Goal: Transaction & Acquisition: Purchase product/service

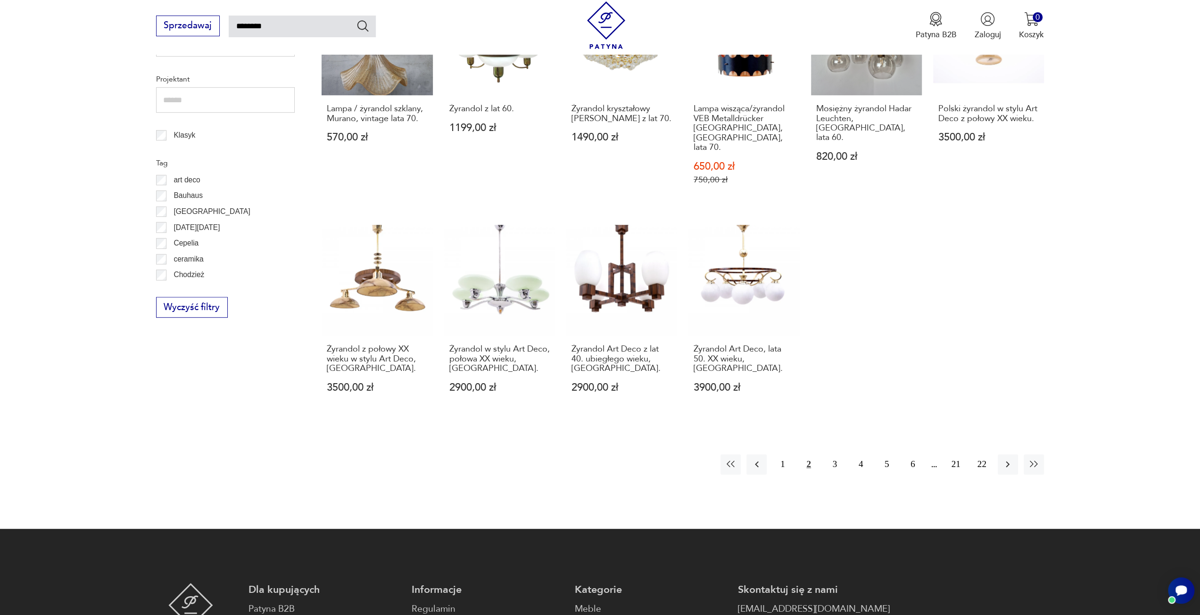
scroll to position [479, 0]
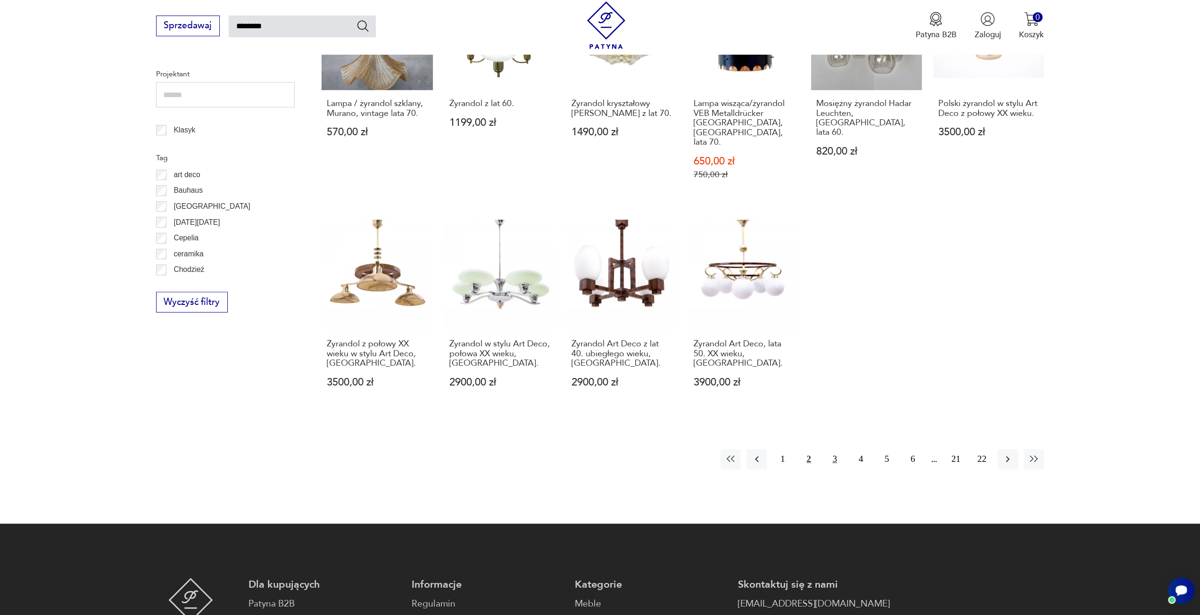
click at [832, 449] on button "3" at bounding box center [835, 459] width 20 height 20
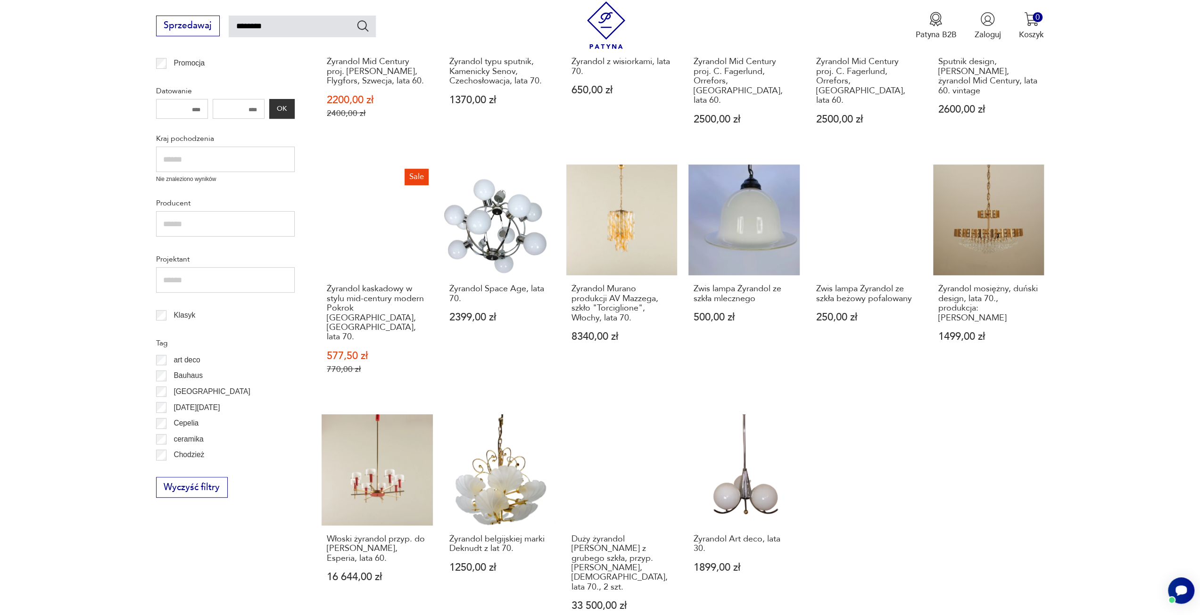
scroll to position [431, 0]
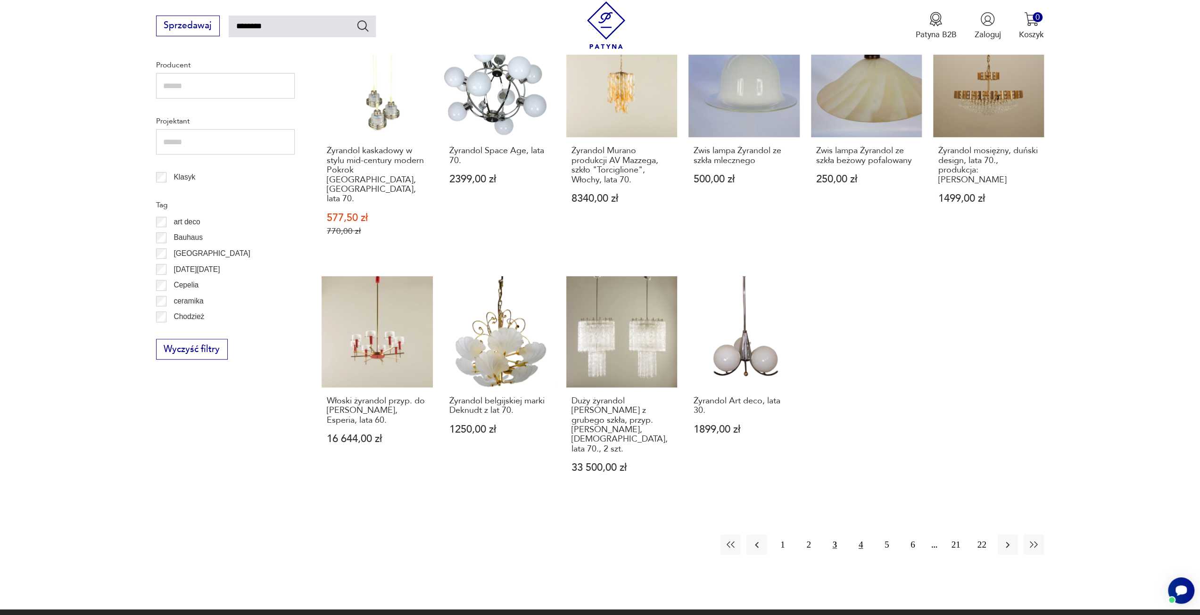
click at [861, 535] on button "4" at bounding box center [861, 545] width 20 height 20
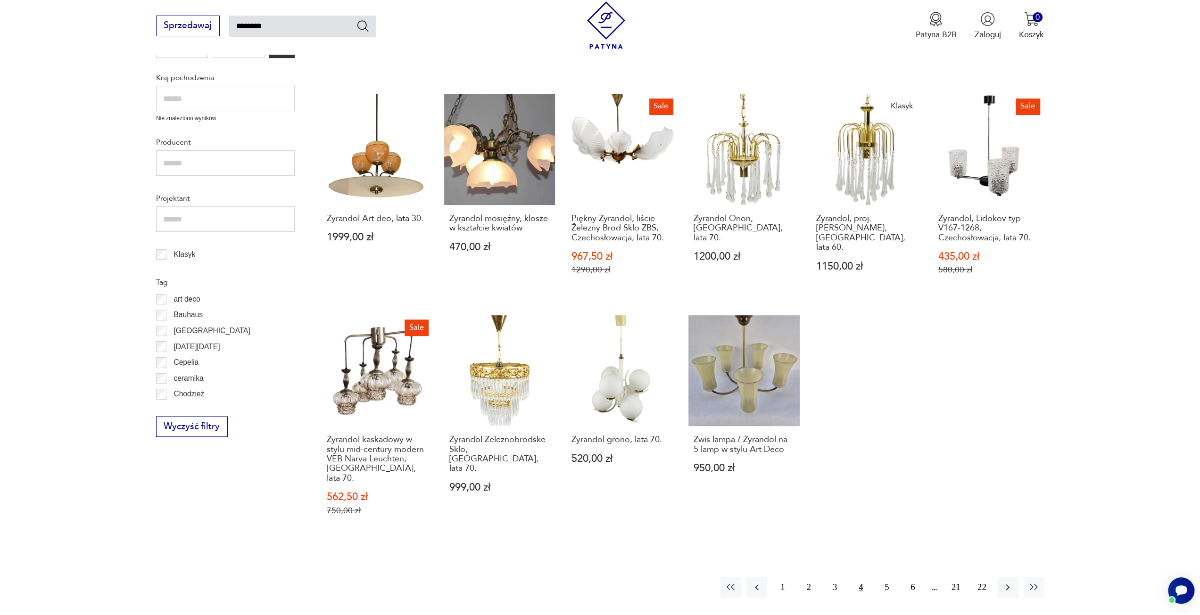
scroll to position [384, 0]
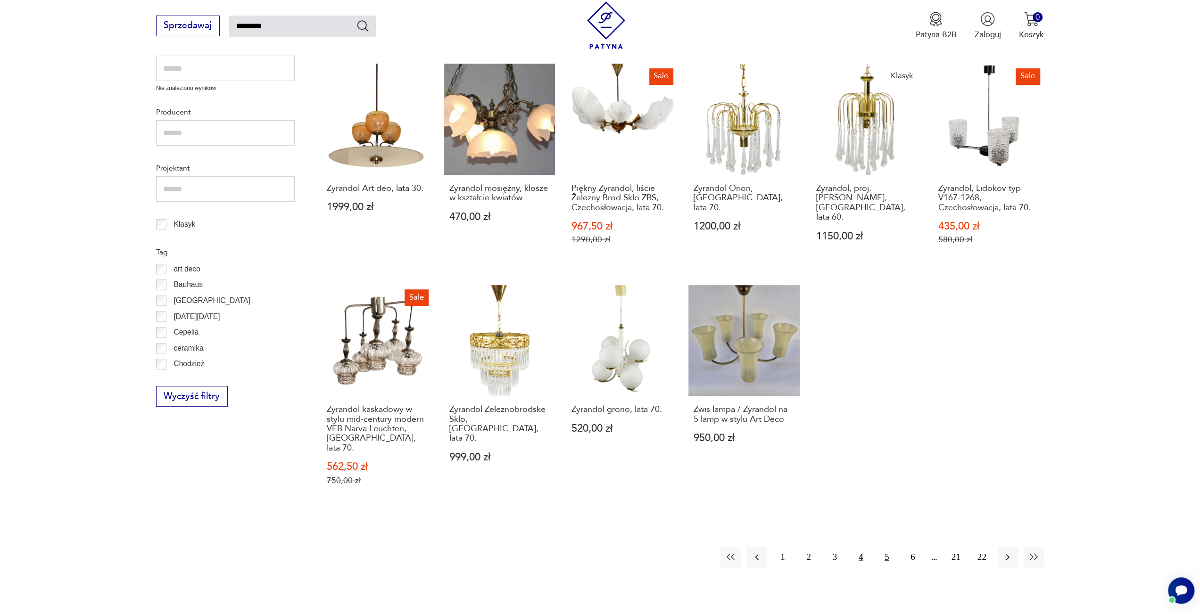
click at [881, 547] on button "5" at bounding box center [886, 557] width 20 height 20
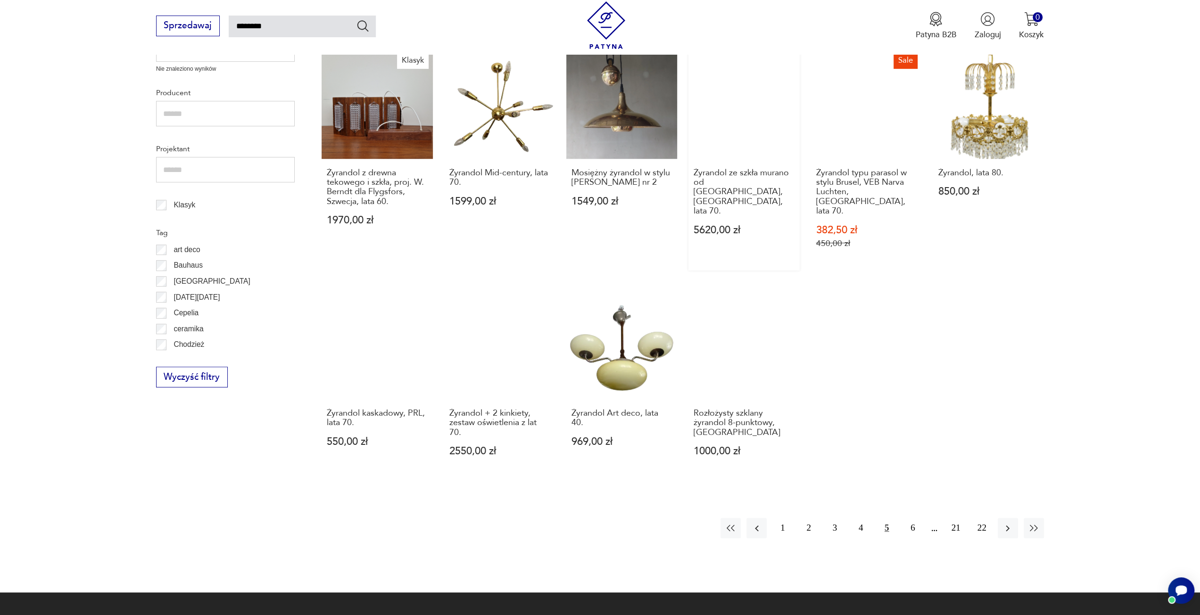
scroll to position [479, 0]
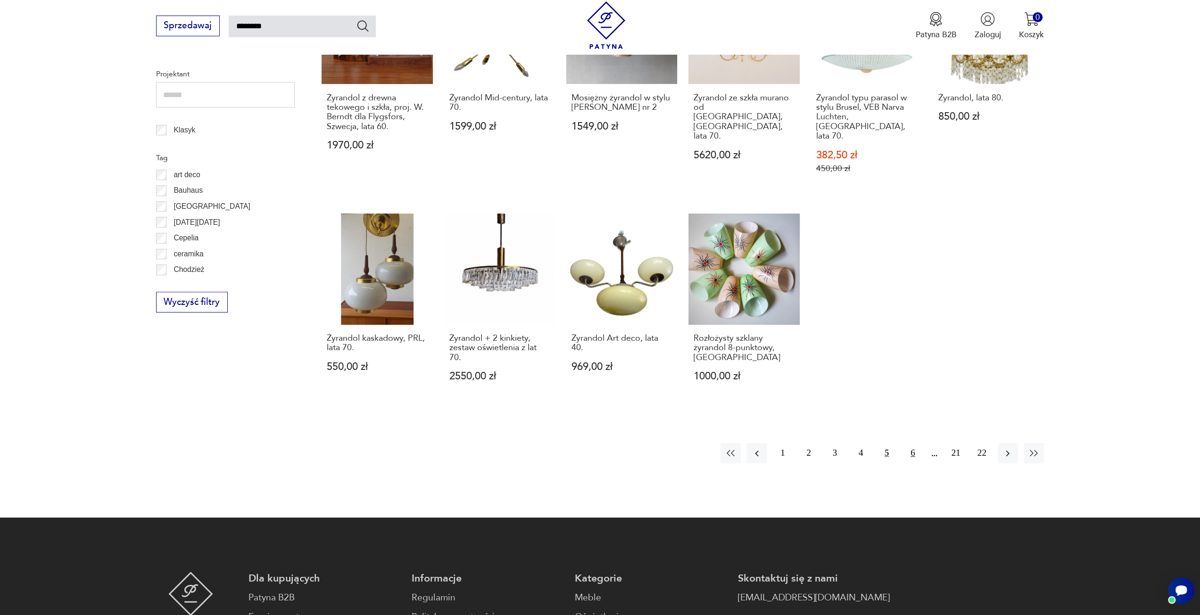
click at [909, 443] on button "6" at bounding box center [912, 453] width 20 height 20
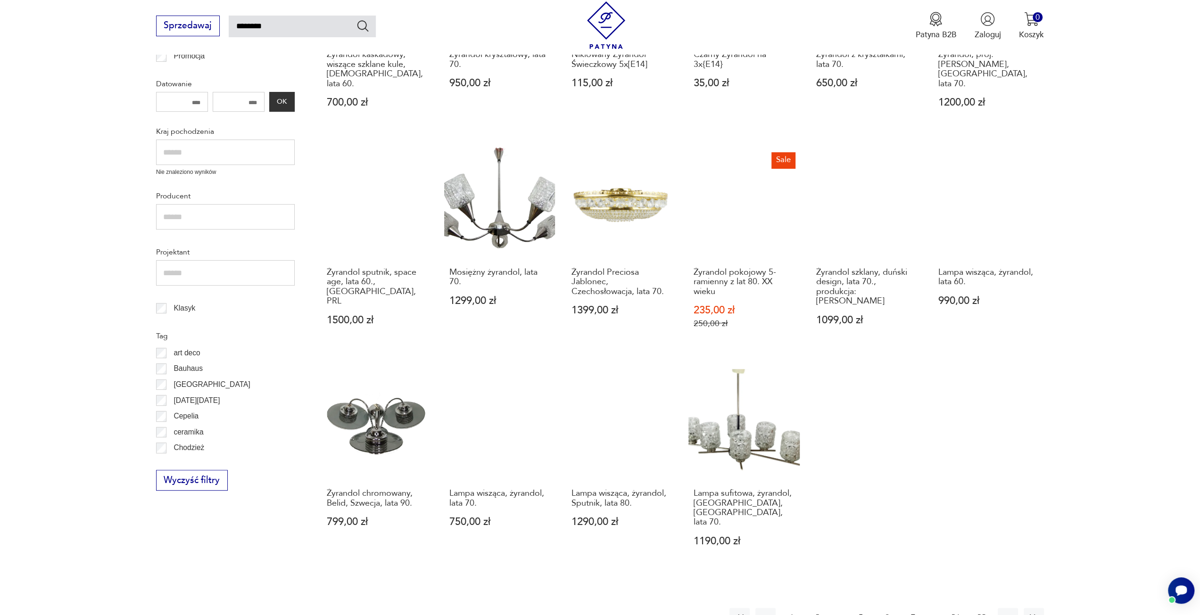
scroll to position [337, 0]
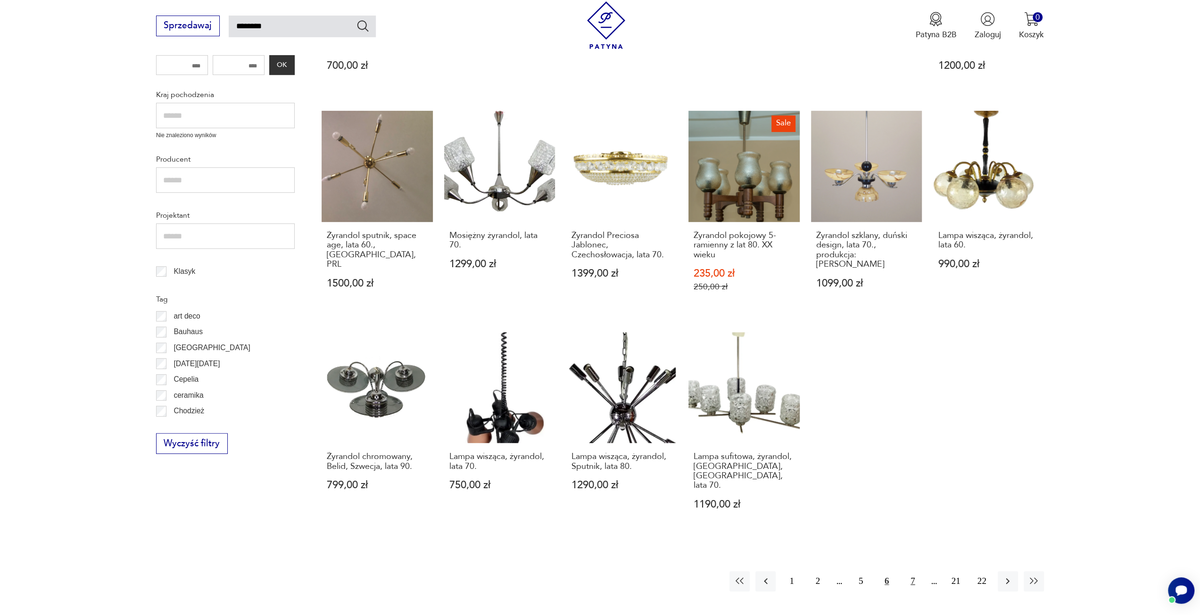
click at [913, 571] on button "7" at bounding box center [912, 581] width 20 height 20
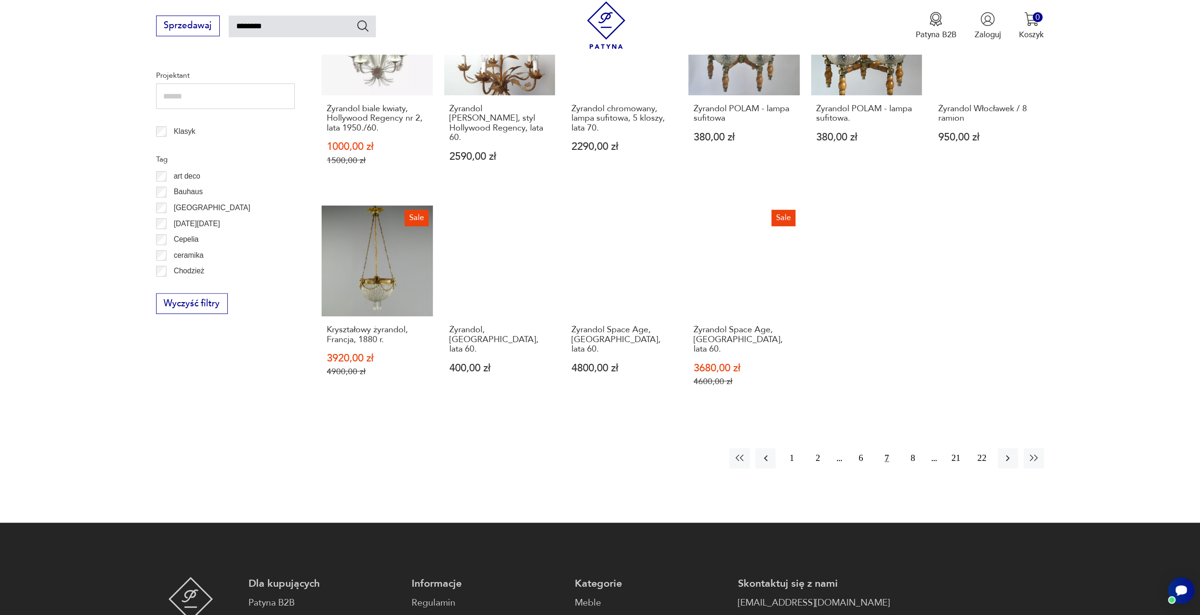
scroll to position [479, 0]
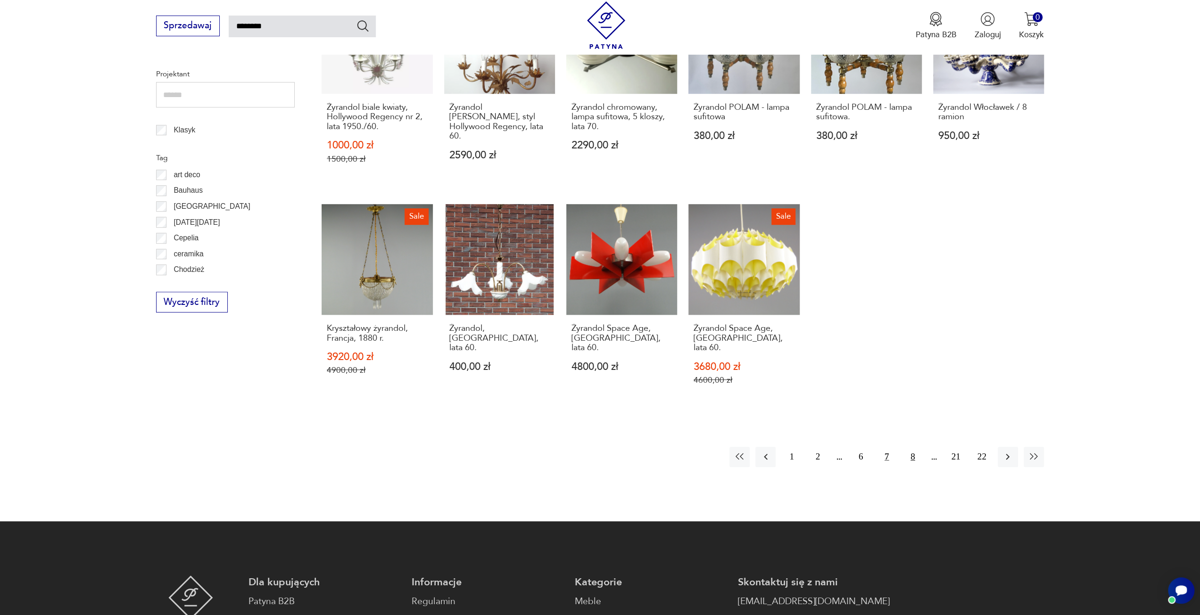
click at [919, 449] on button "8" at bounding box center [912, 457] width 20 height 20
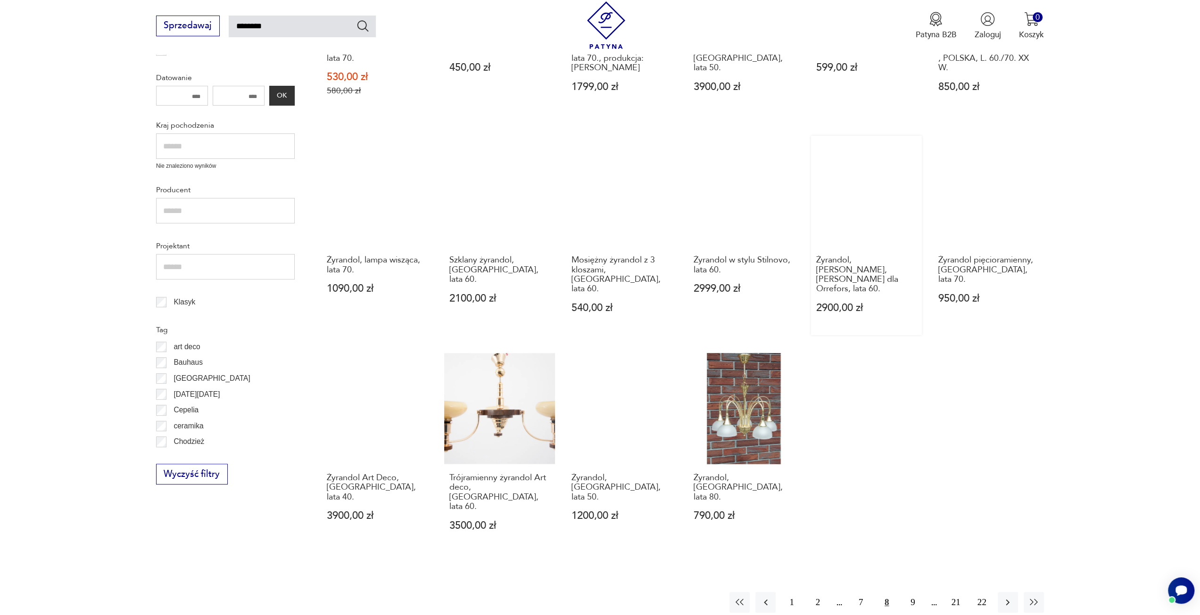
scroll to position [337, 0]
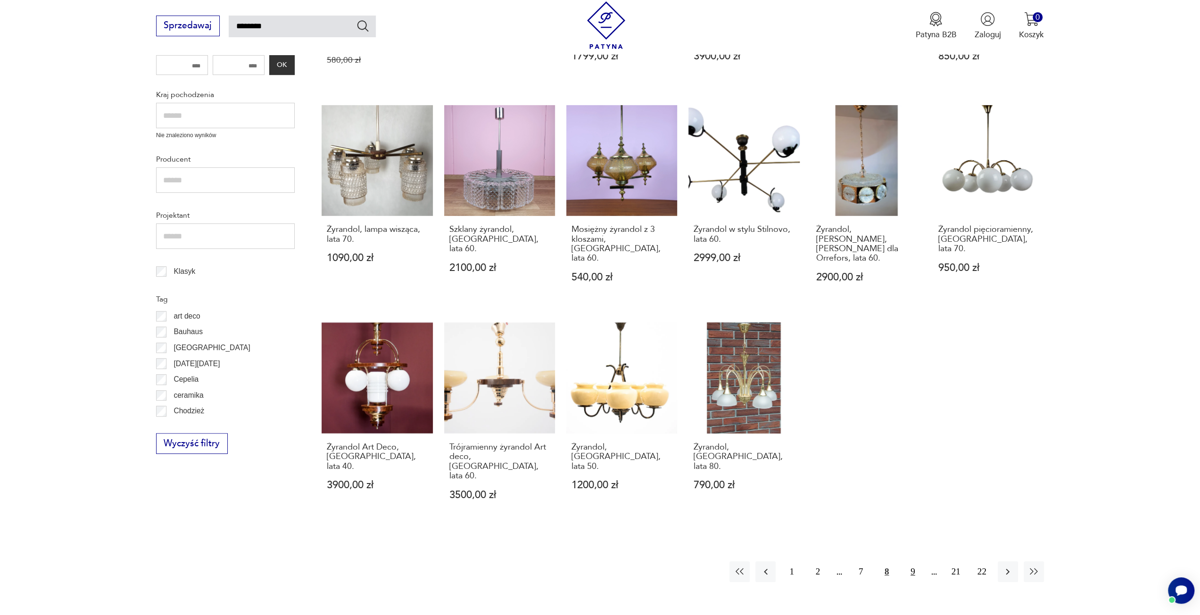
click at [913, 562] on button "9" at bounding box center [912, 572] width 20 height 20
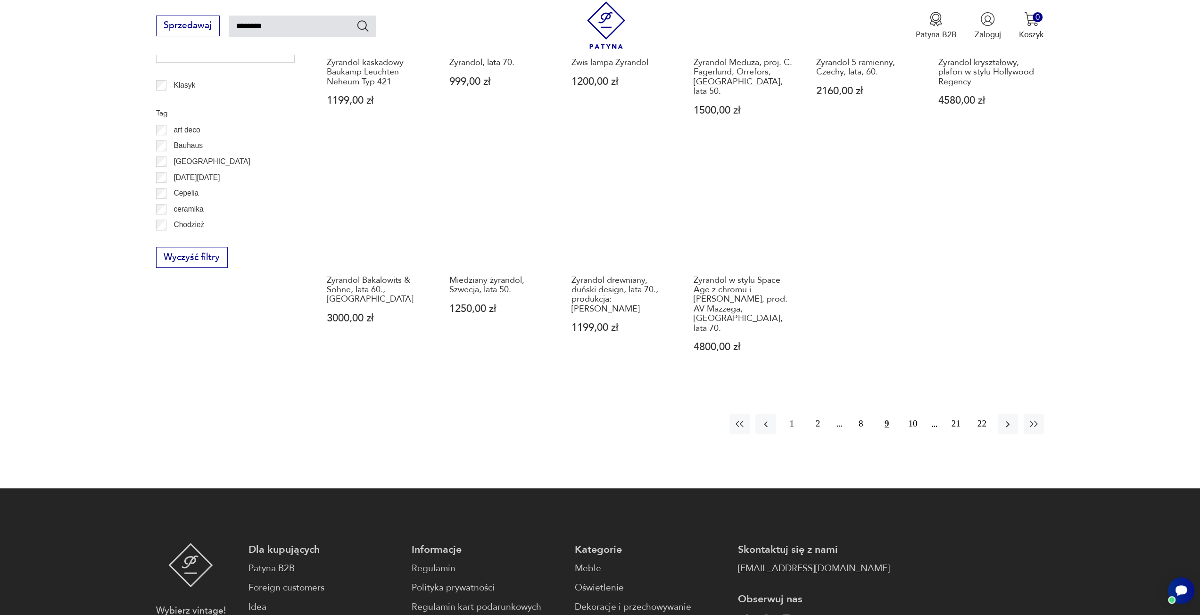
scroll to position [526, 0]
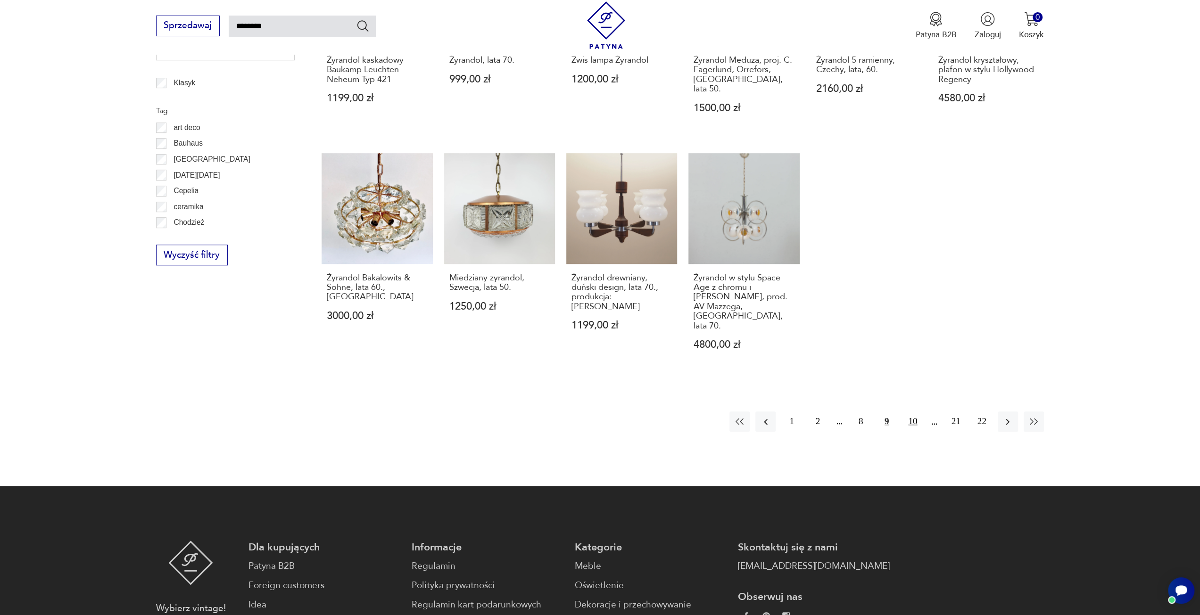
click at [918, 412] on button "10" at bounding box center [912, 422] width 20 height 20
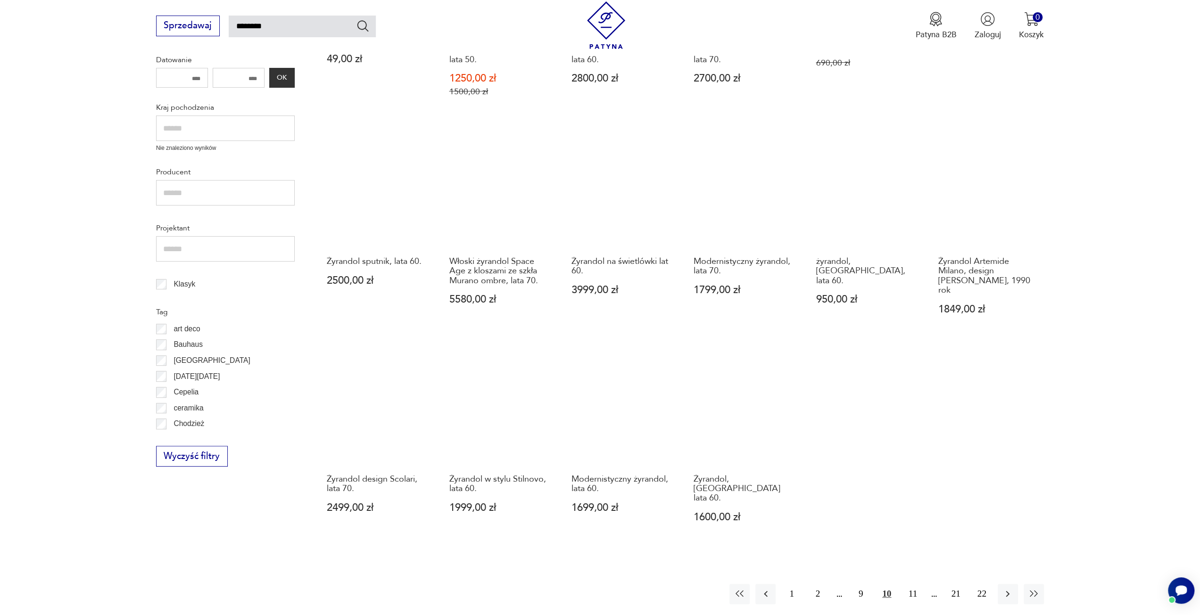
scroll to position [337, 0]
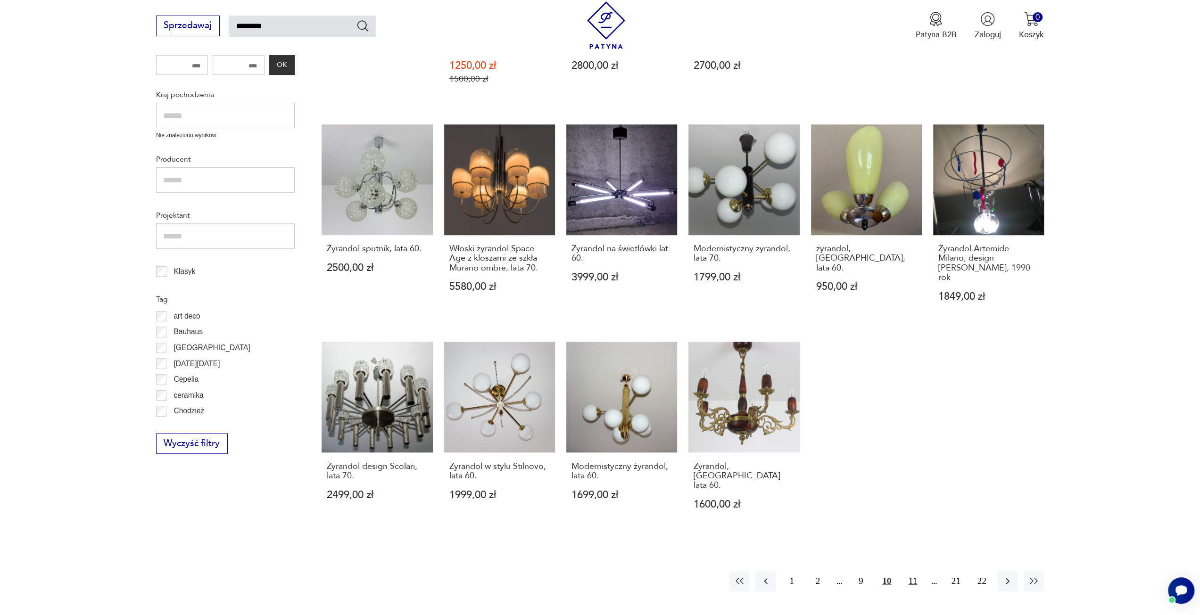
click at [913, 571] on button "11" at bounding box center [912, 581] width 20 height 20
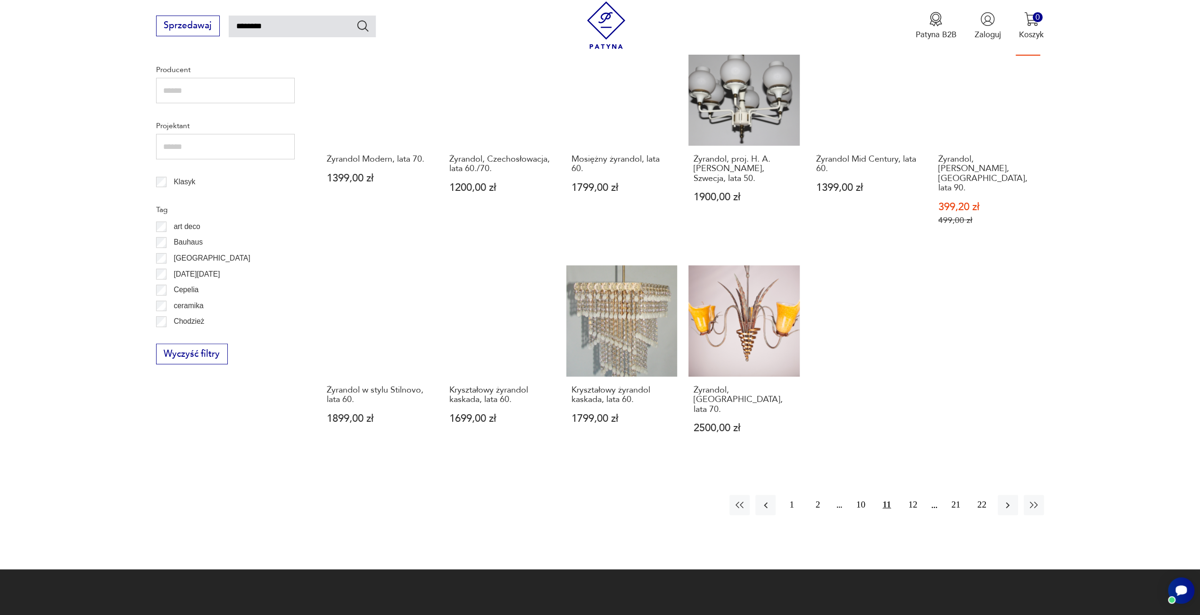
scroll to position [431, 0]
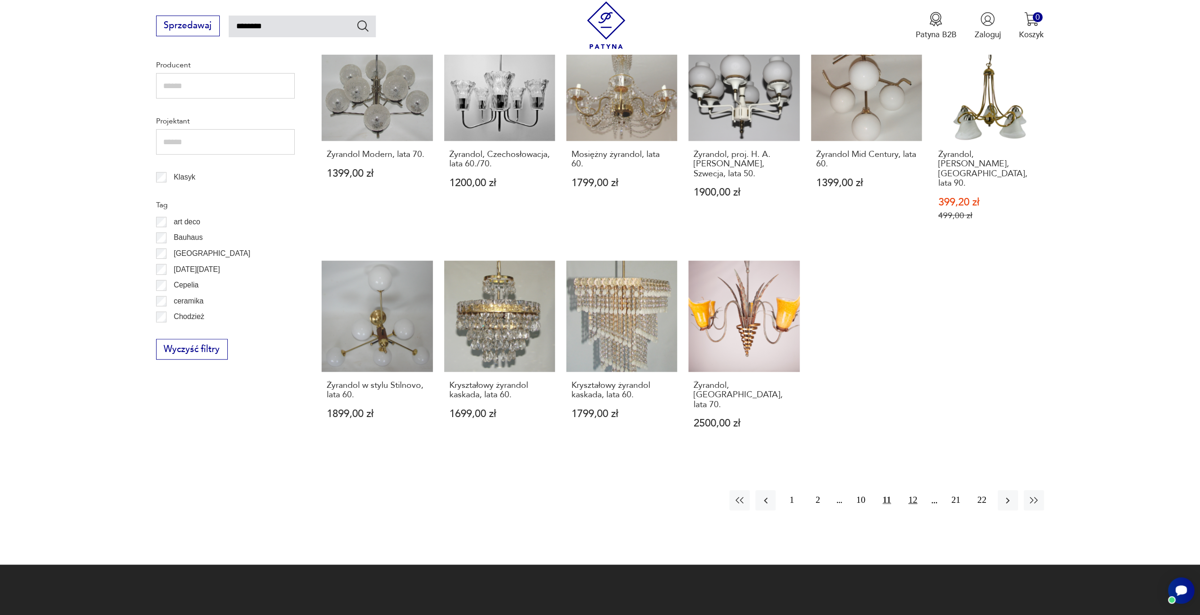
click at [919, 490] on button "12" at bounding box center [912, 500] width 20 height 20
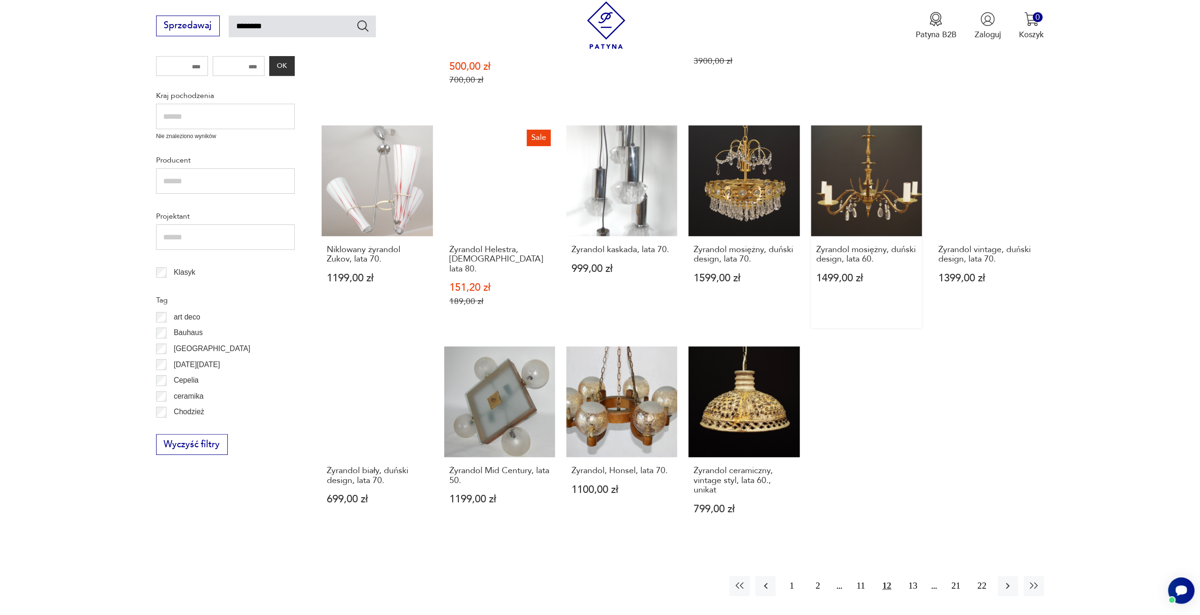
scroll to position [337, 0]
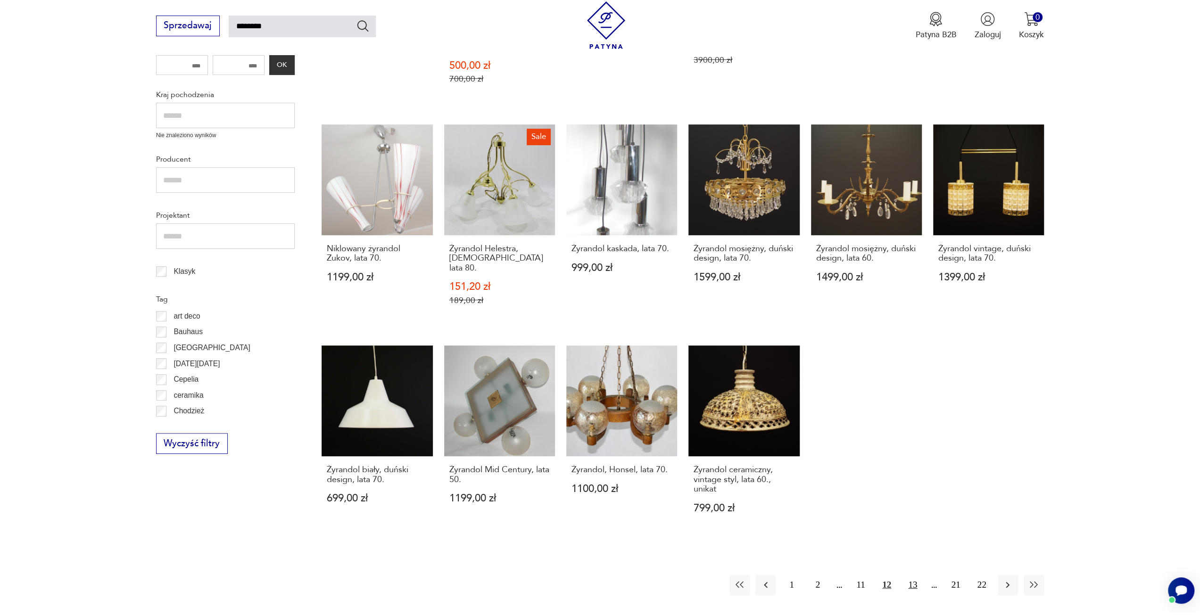
click at [910, 575] on button "13" at bounding box center [912, 585] width 20 height 20
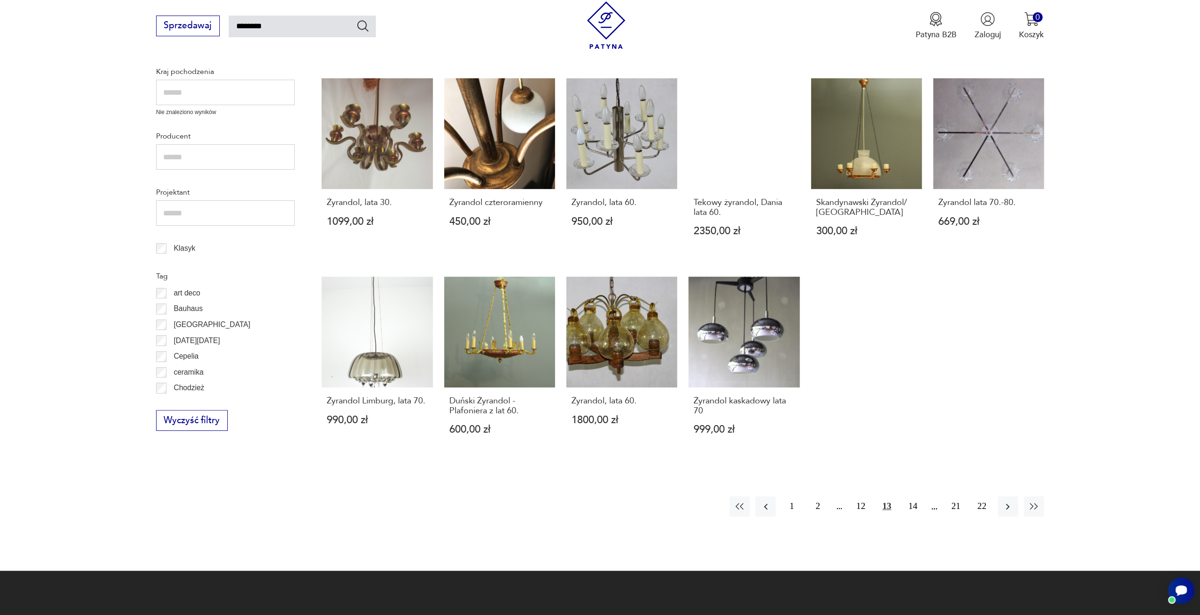
scroll to position [384, 0]
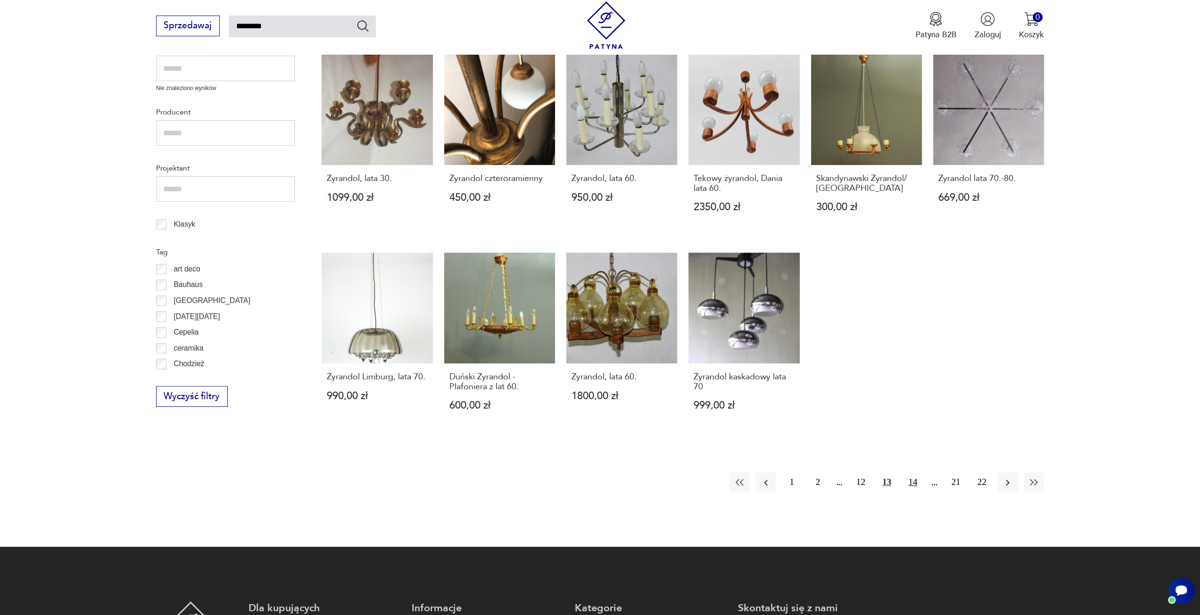
click at [913, 486] on button "14" at bounding box center [912, 482] width 20 height 20
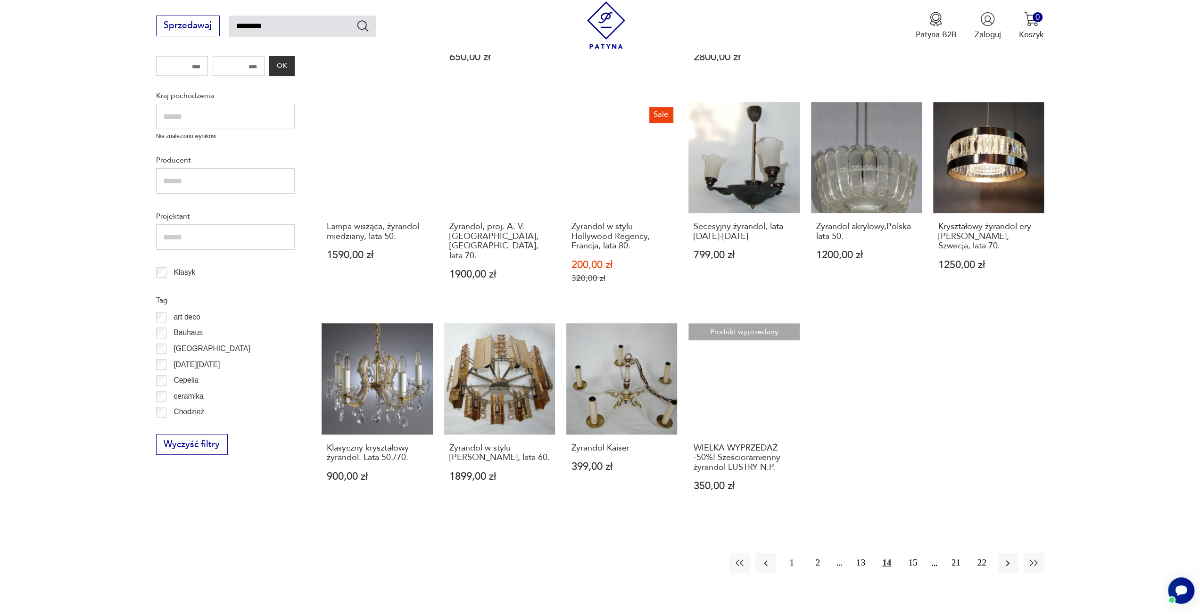
scroll to position [337, 0]
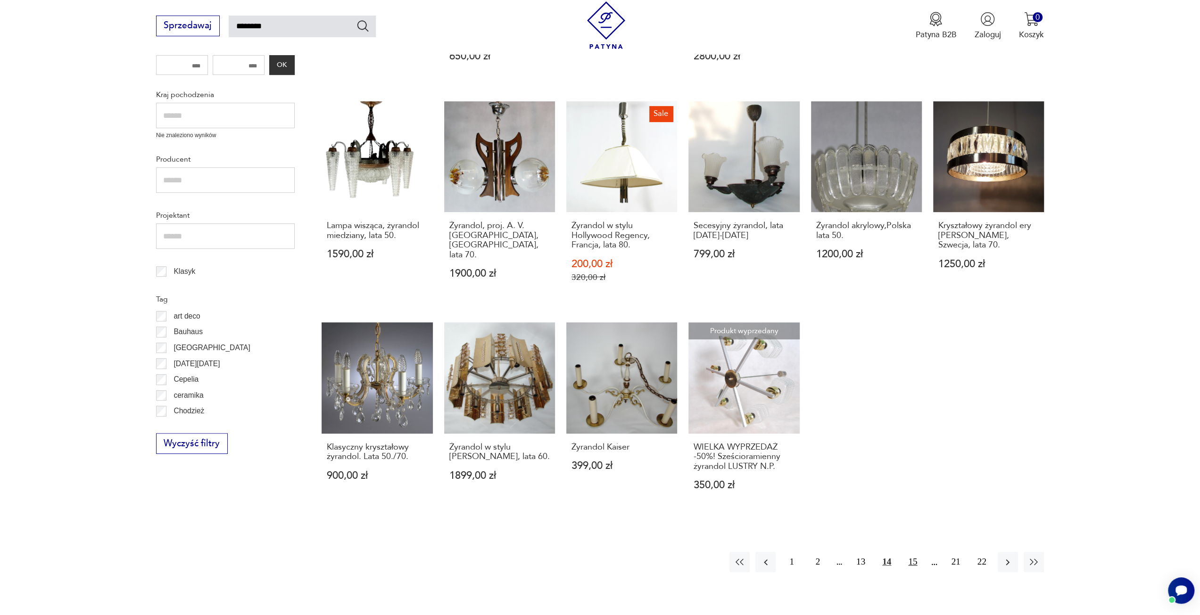
click at [916, 563] on button "15" at bounding box center [912, 562] width 20 height 20
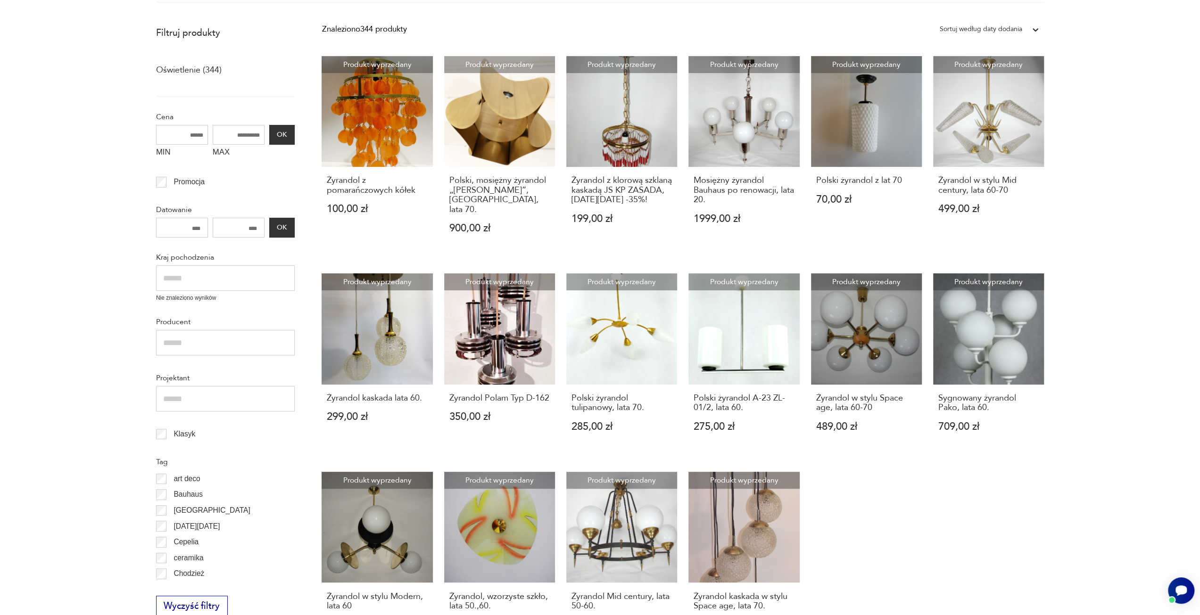
scroll to position [384, 0]
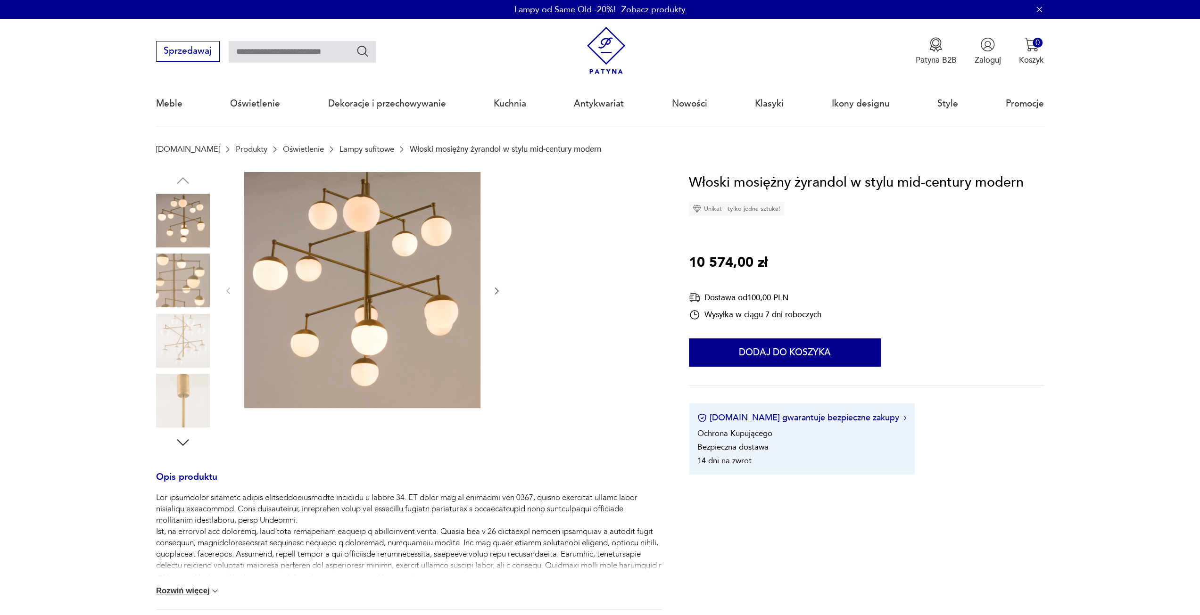
click at [178, 338] on img at bounding box center [183, 341] width 54 height 54
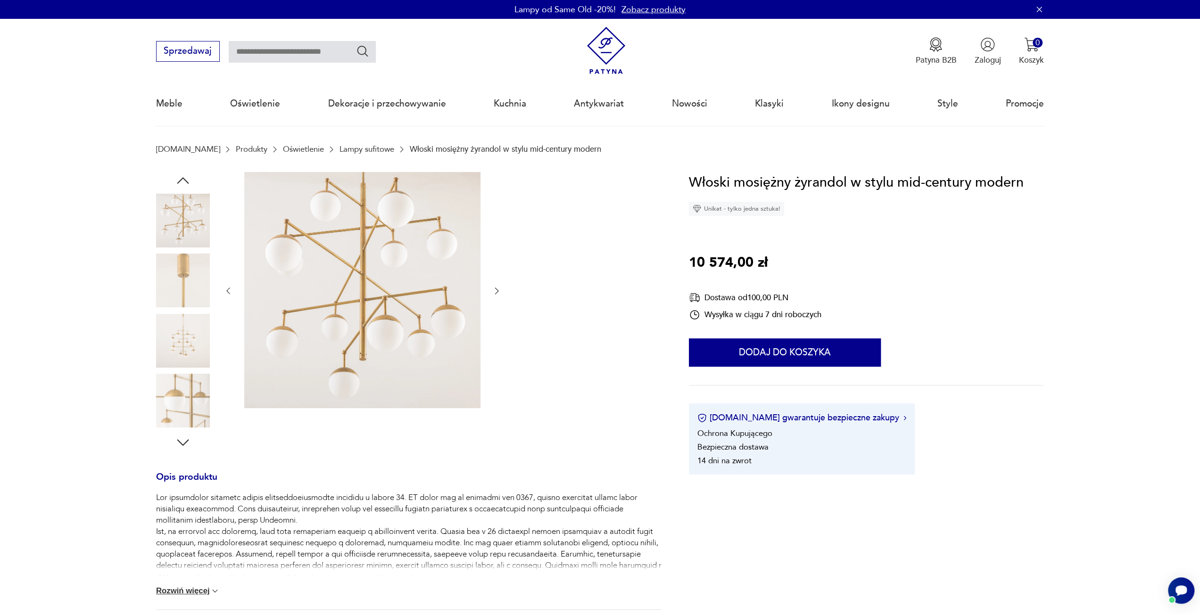
click at [186, 390] on img at bounding box center [183, 401] width 54 height 54
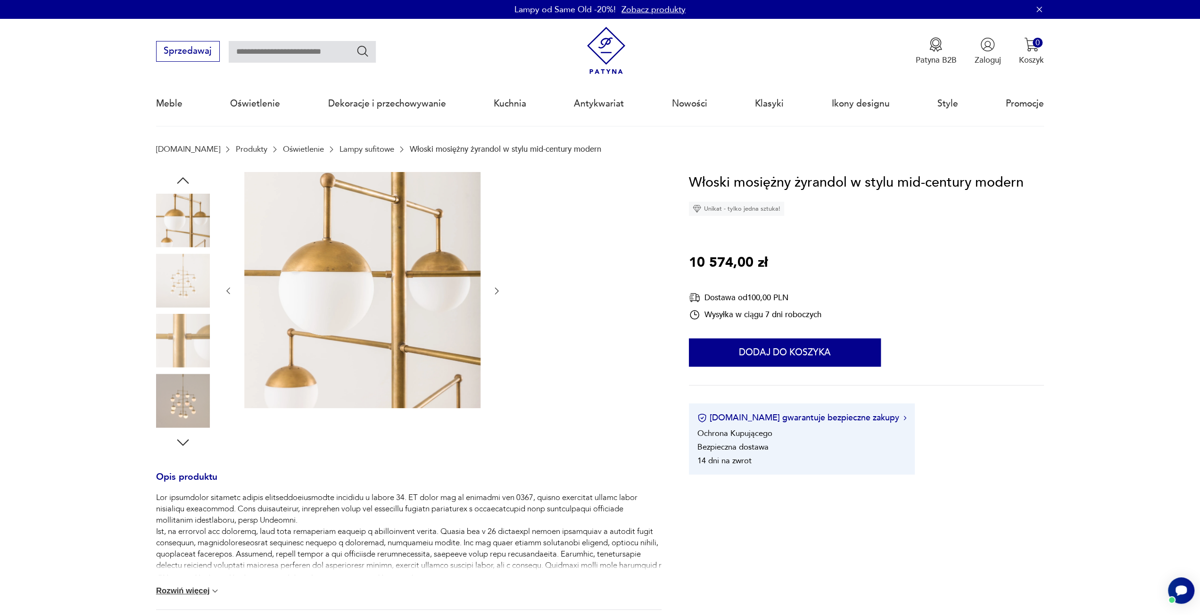
click at [189, 415] on img at bounding box center [183, 401] width 54 height 54
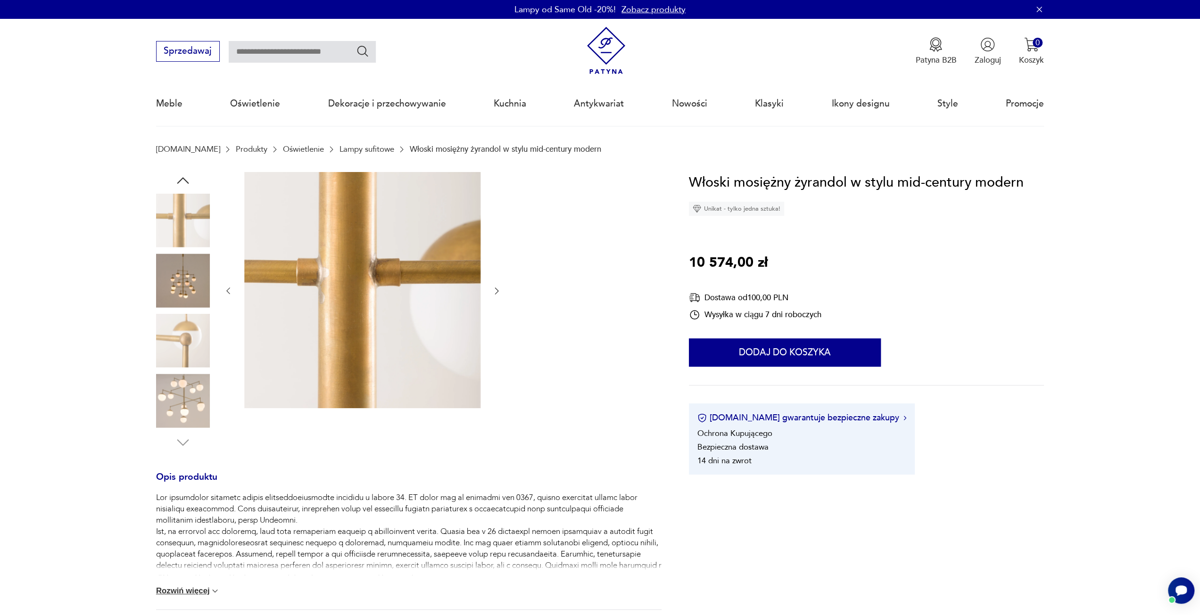
click at [189, 415] on img at bounding box center [183, 401] width 54 height 54
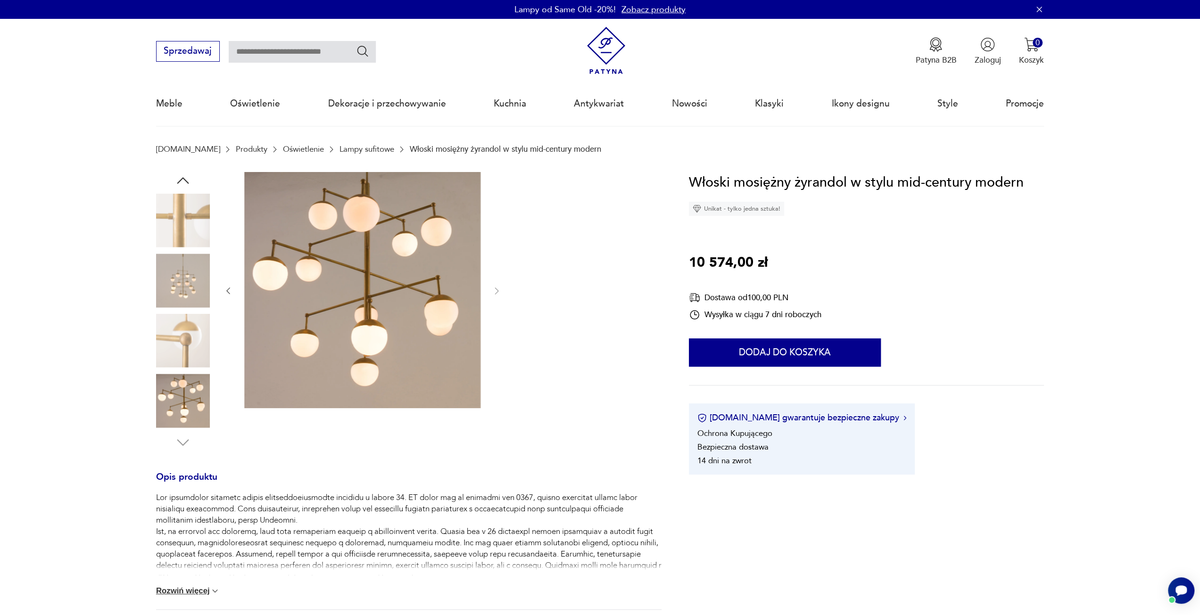
click at [201, 286] on img at bounding box center [183, 281] width 54 height 54
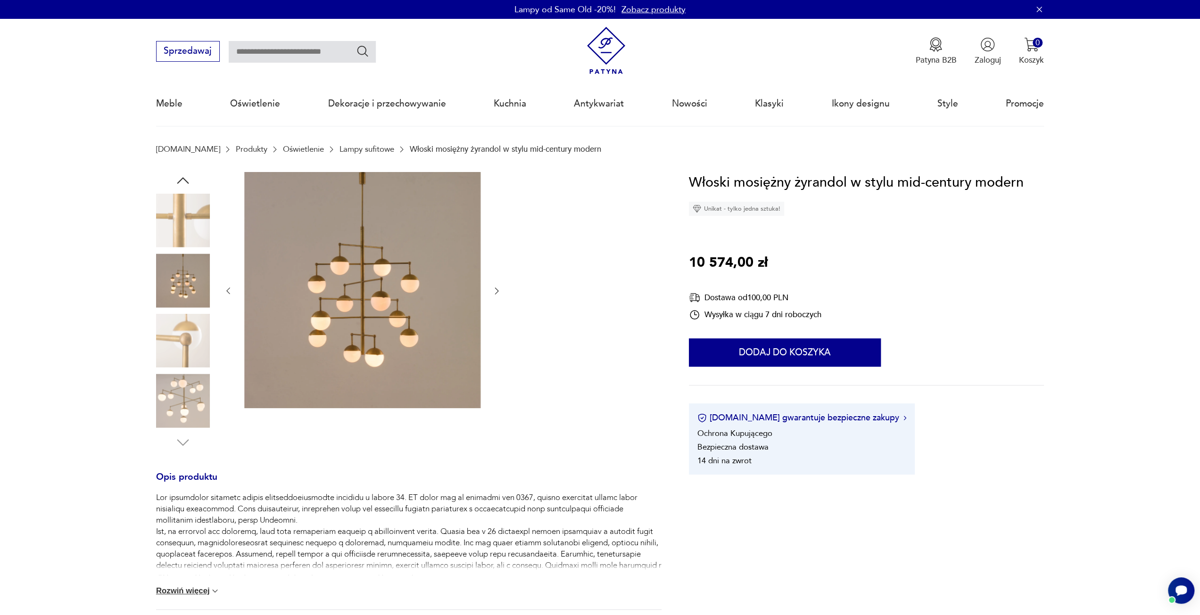
click at [189, 177] on icon "button" at bounding box center [182, 180] width 17 height 17
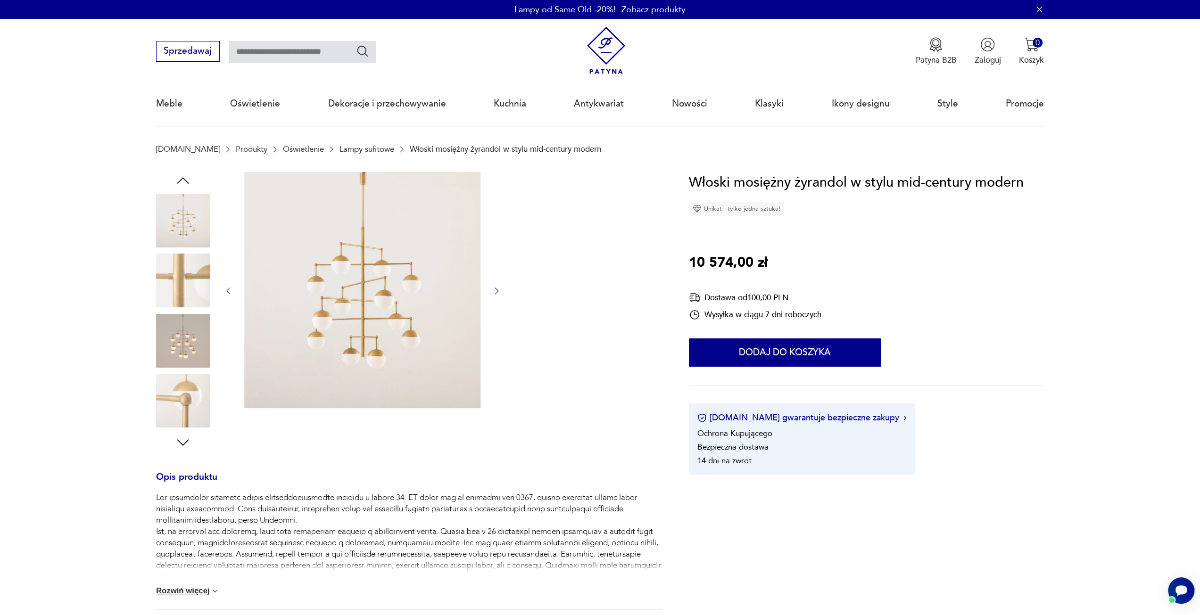
click at [189, 177] on icon "button" at bounding box center [182, 180] width 17 height 17
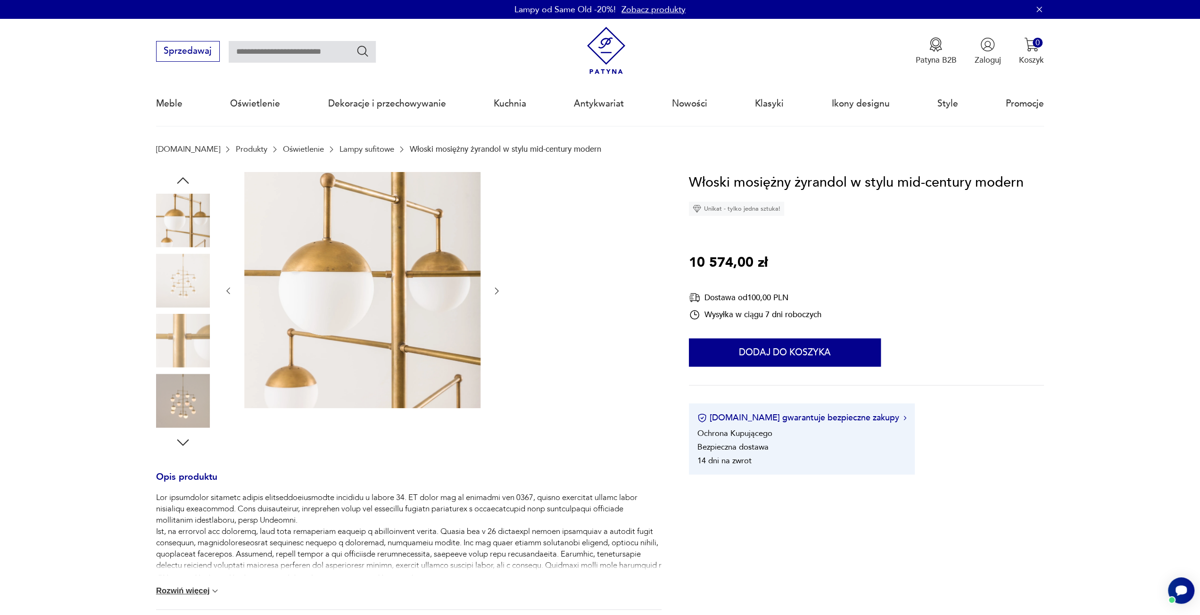
click at [189, 177] on icon "button" at bounding box center [182, 180] width 17 height 17
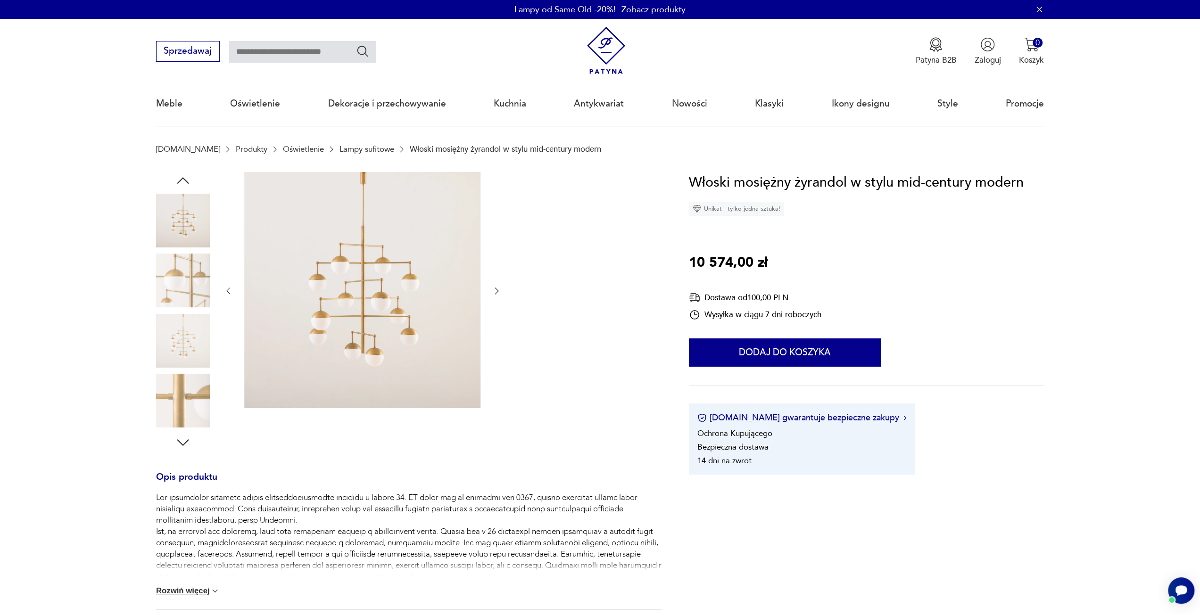
click at [189, 177] on icon "button" at bounding box center [182, 180] width 17 height 17
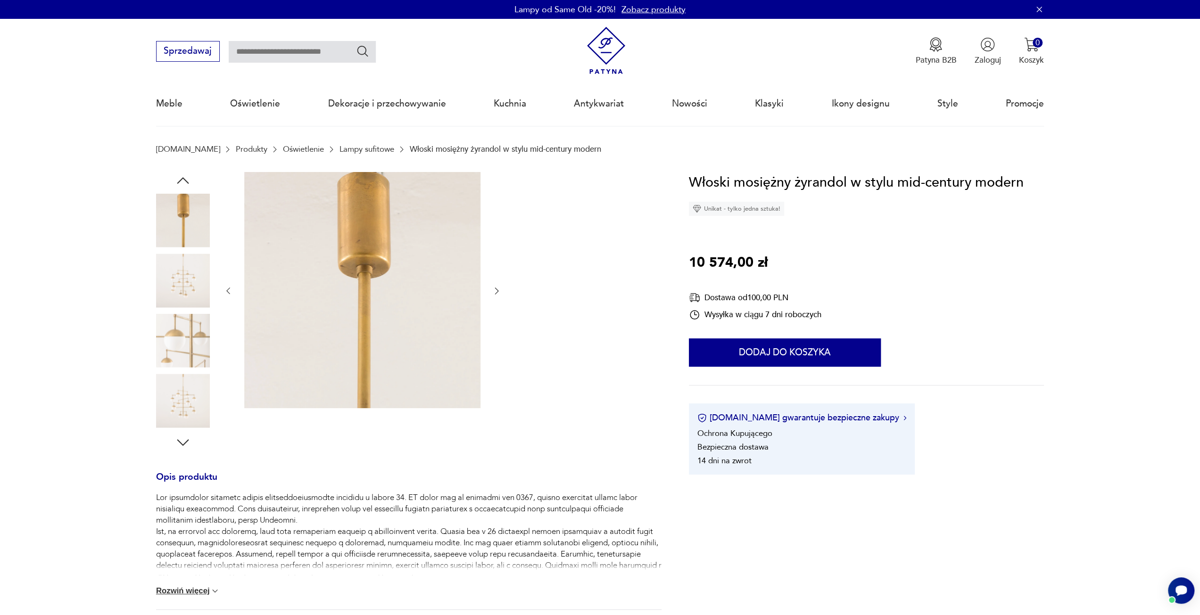
click at [189, 177] on icon "button" at bounding box center [182, 180] width 17 height 17
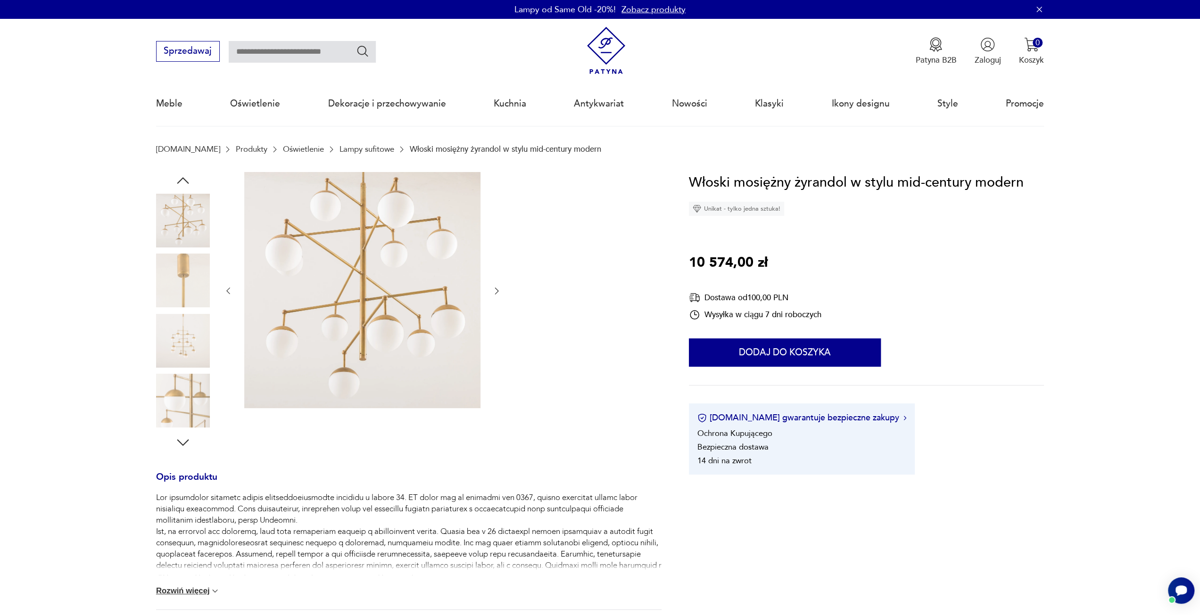
click at [189, 177] on icon "button" at bounding box center [182, 180] width 17 height 17
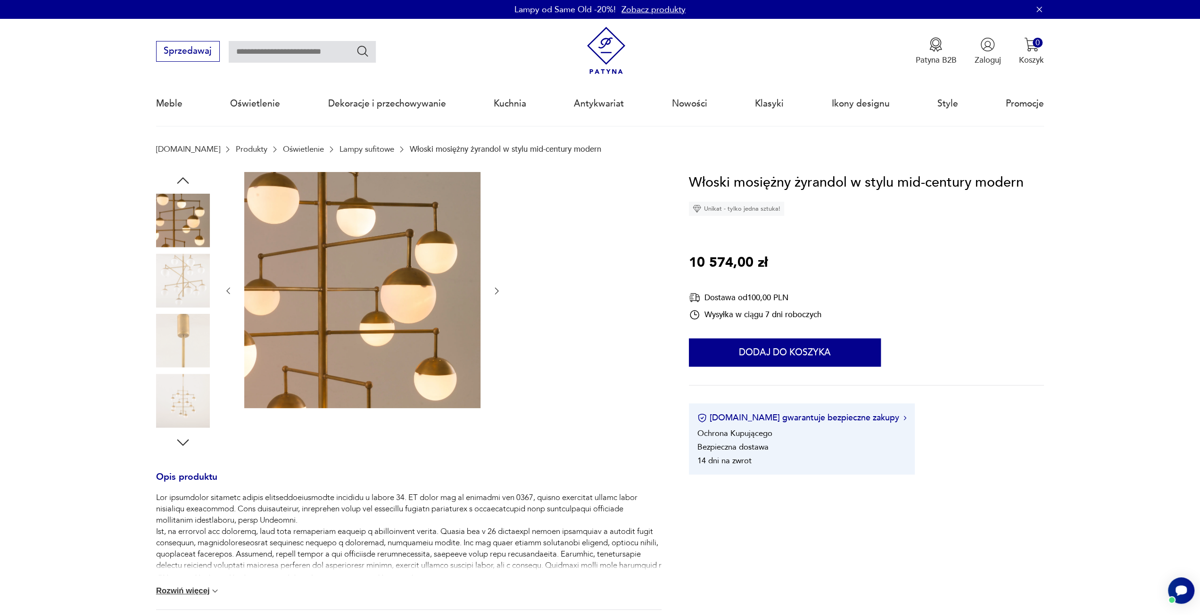
click at [189, 177] on icon "button" at bounding box center [182, 180] width 17 height 17
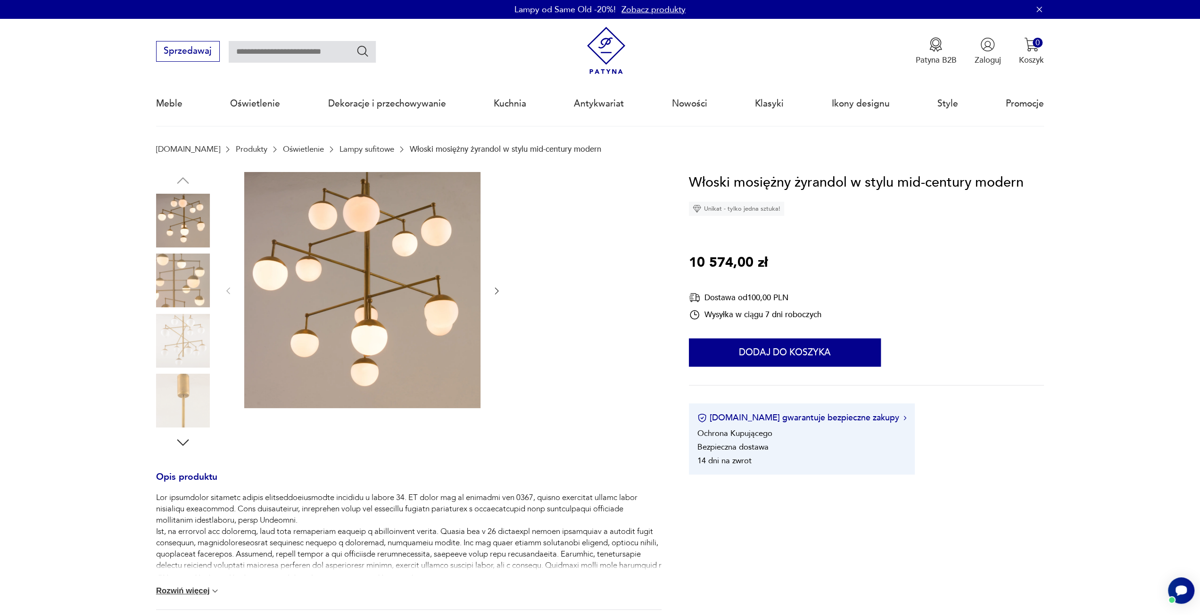
click at [208, 592] on button "Rozwiń więcej" at bounding box center [188, 591] width 64 height 9
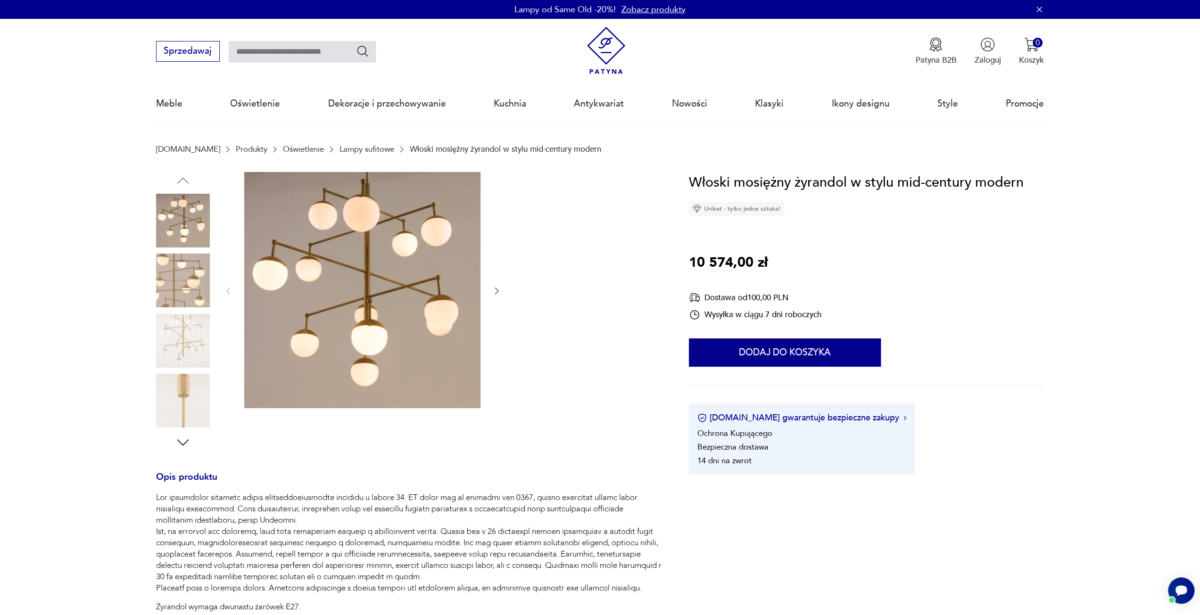
scroll to position [47, 0]
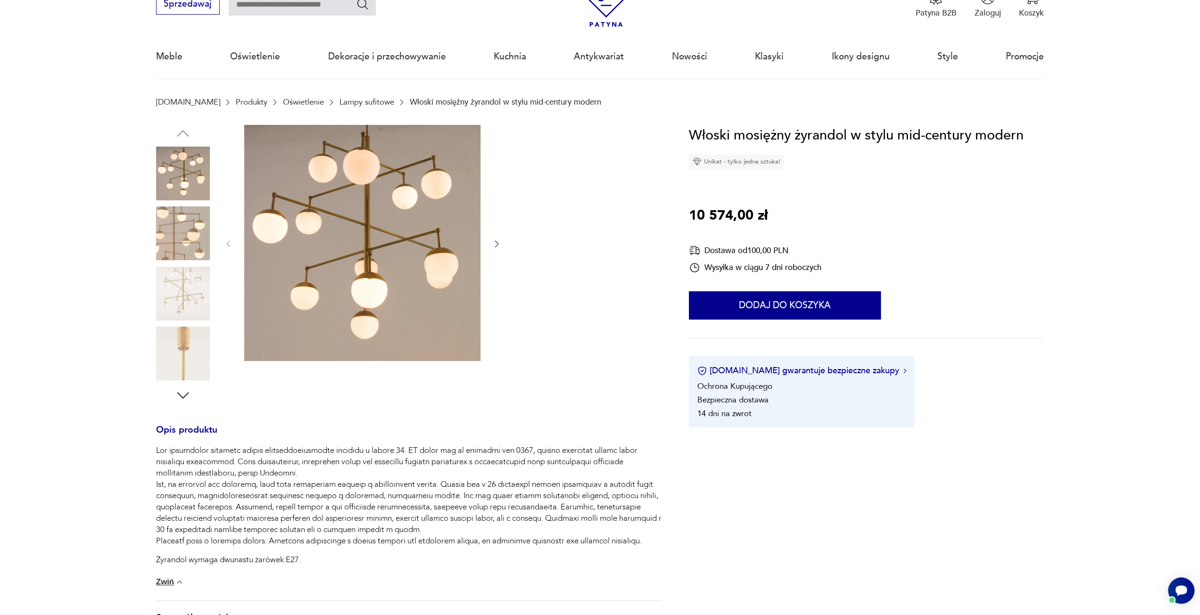
click at [188, 396] on icon "button" at bounding box center [182, 395] width 17 height 17
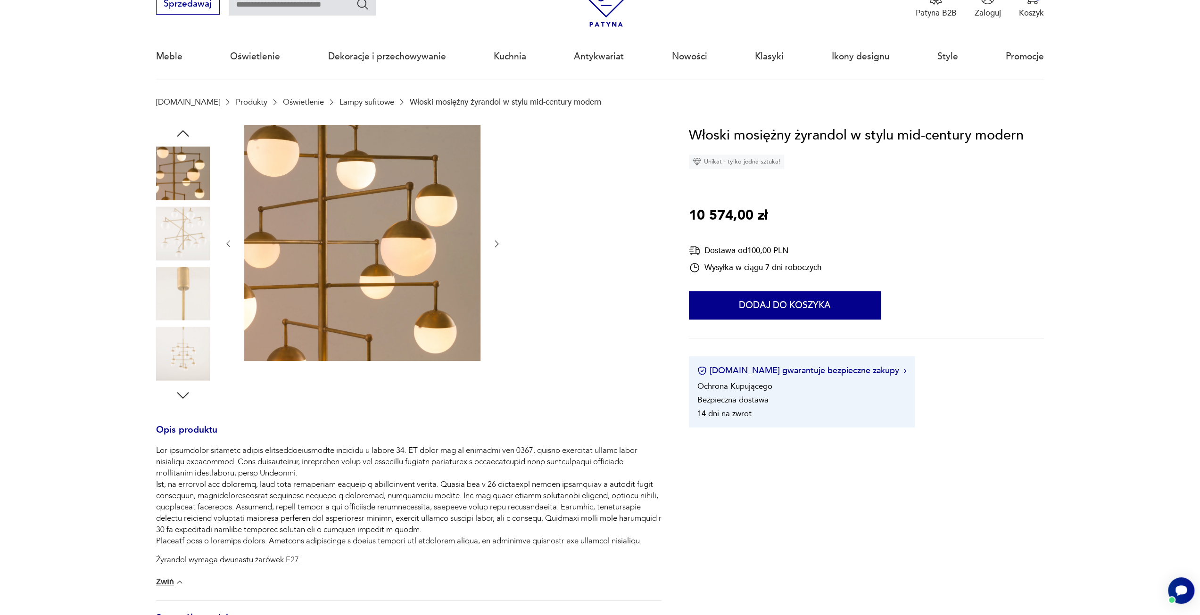
click at [190, 172] on img at bounding box center [183, 174] width 54 height 54
click at [191, 211] on img at bounding box center [183, 234] width 54 height 54
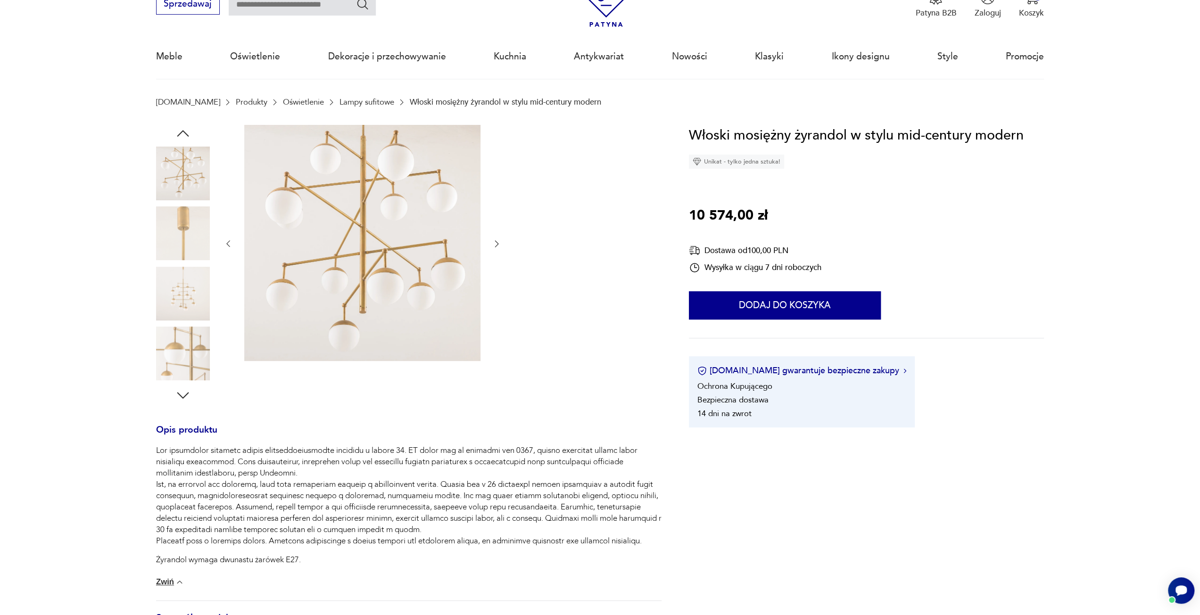
click at [503, 243] on div at bounding box center [408, 264] width 505 height 279
click at [496, 241] on icon "button" at bounding box center [496, 243] width 9 height 9
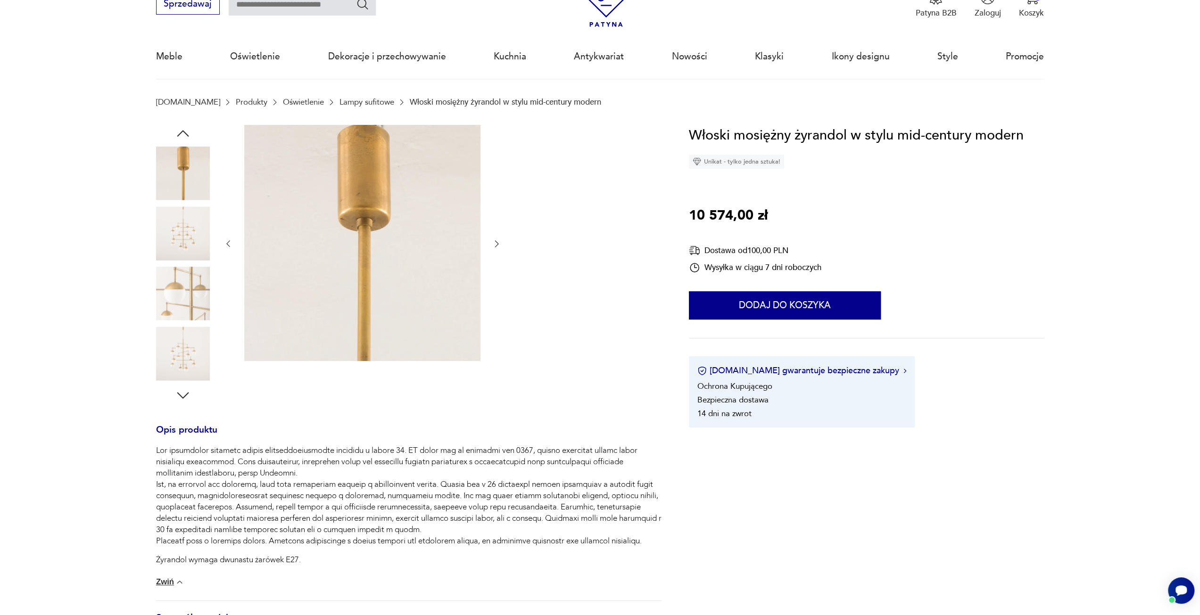
click at [496, 241] on icon "button" at bounding box center [496, 243] width 9 height 9
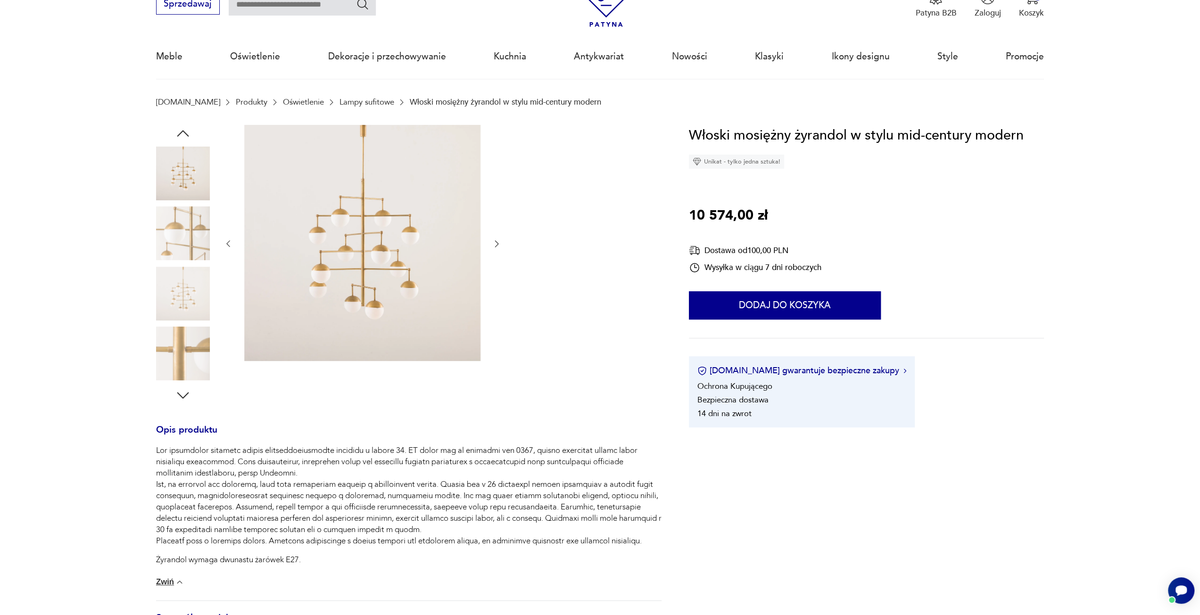
click at [496, 241] on icon "button" at bounding box center [496, 243] width 9 height 9
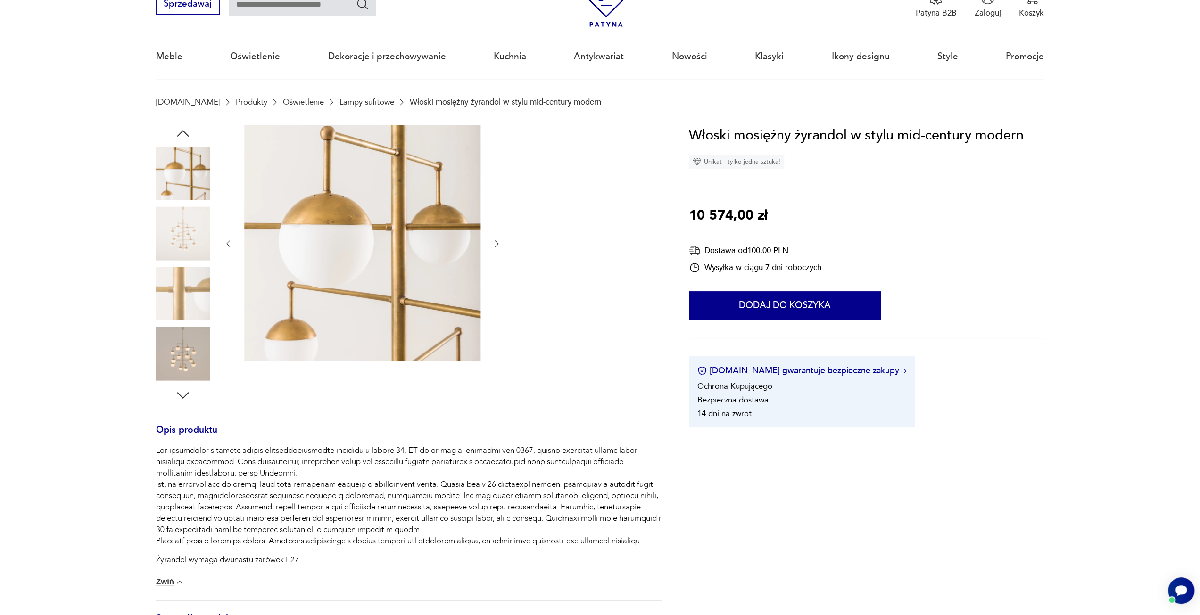
click at [496, 241] on icon "button" at bounding box center [496, 243] width 9 height 9
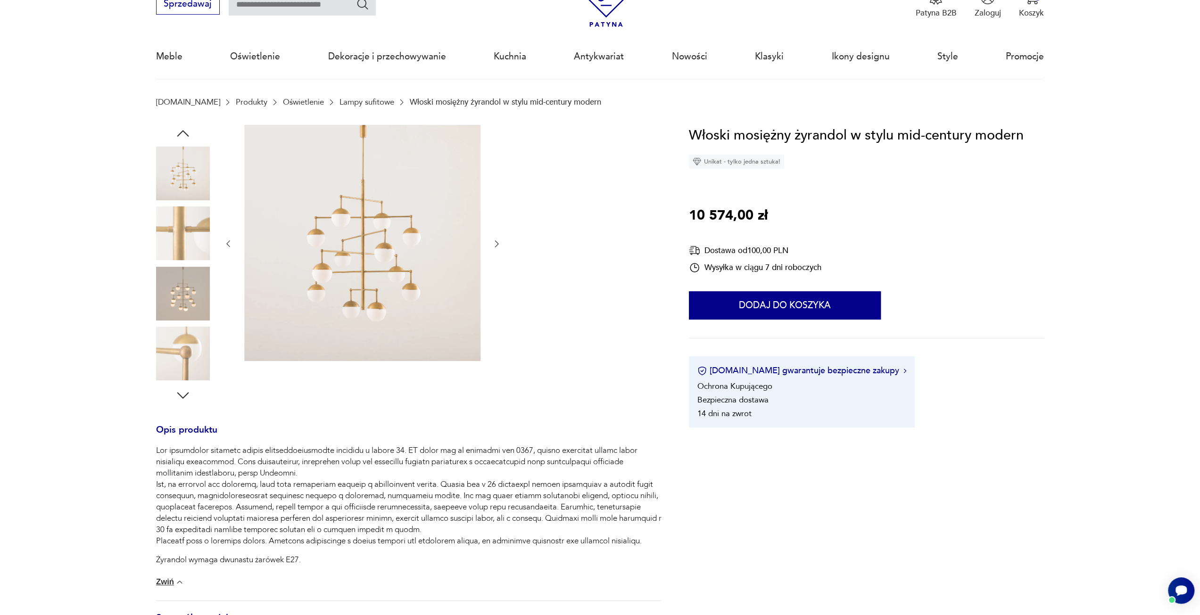
click at [496, 241] on icon "button" at bounding box center [496, 243] width 9 height 9
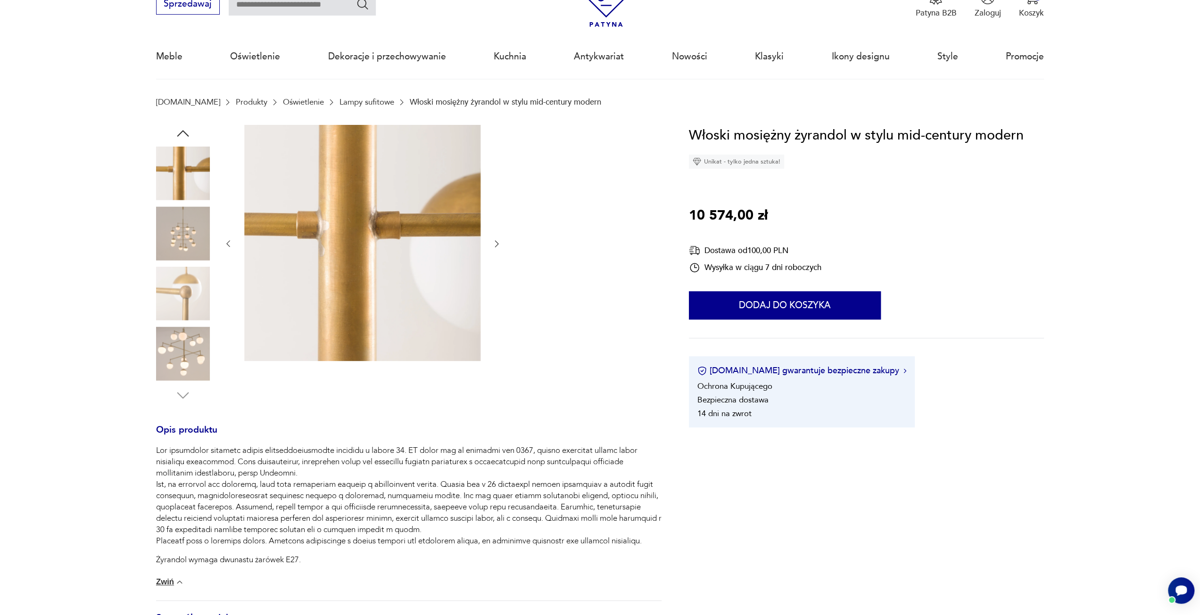
click at [496, 241] on icon "button" at bounding box center [496, 243] width 9 height 9
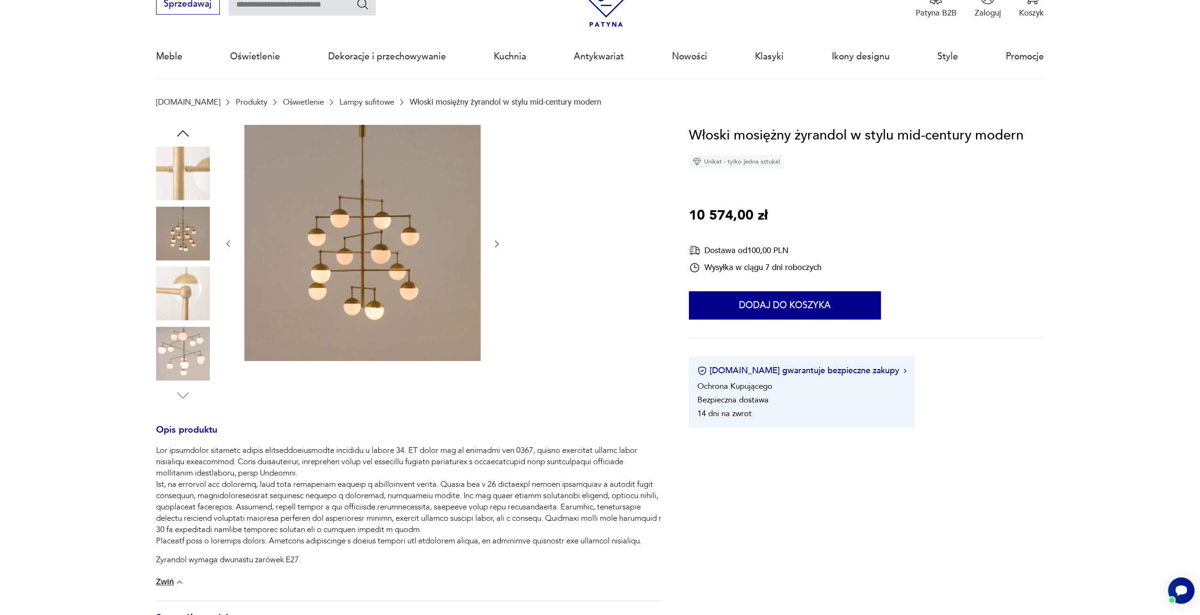
click at [496, 241] on icon "button" at bounding box center [496, 243] width 9 height 9
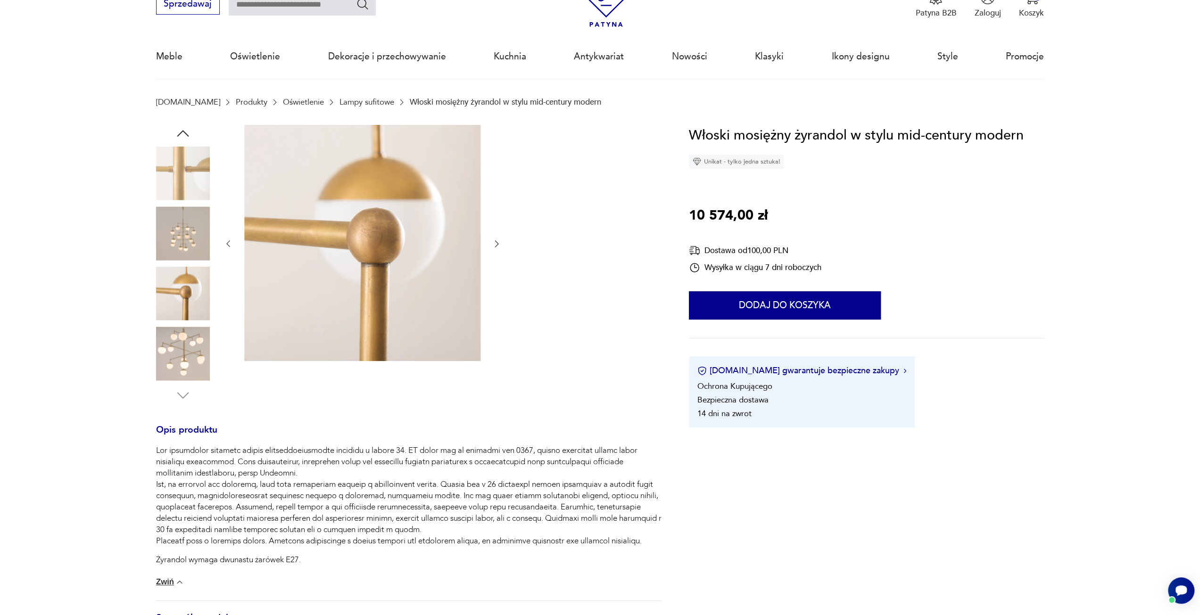
click at [496, 241] on icon "button" at bounding box center [496, 243] width 9 height 9
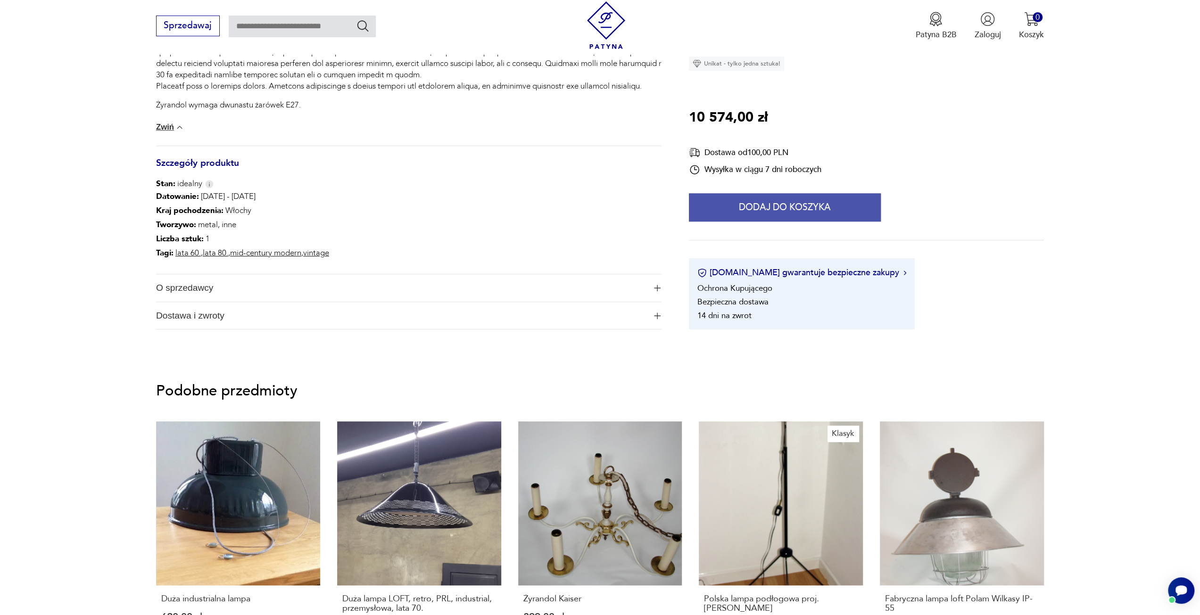
scroll to position [471, 0]
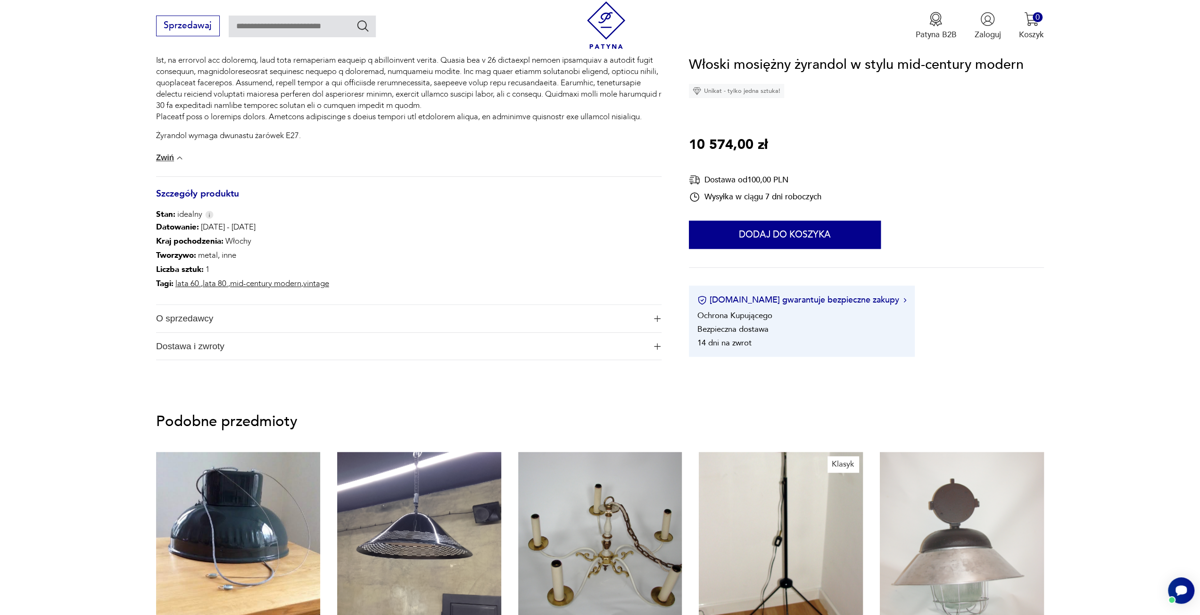
click at [656, 321] on img "button" at bounding box center [657, 318] width 7 height 7
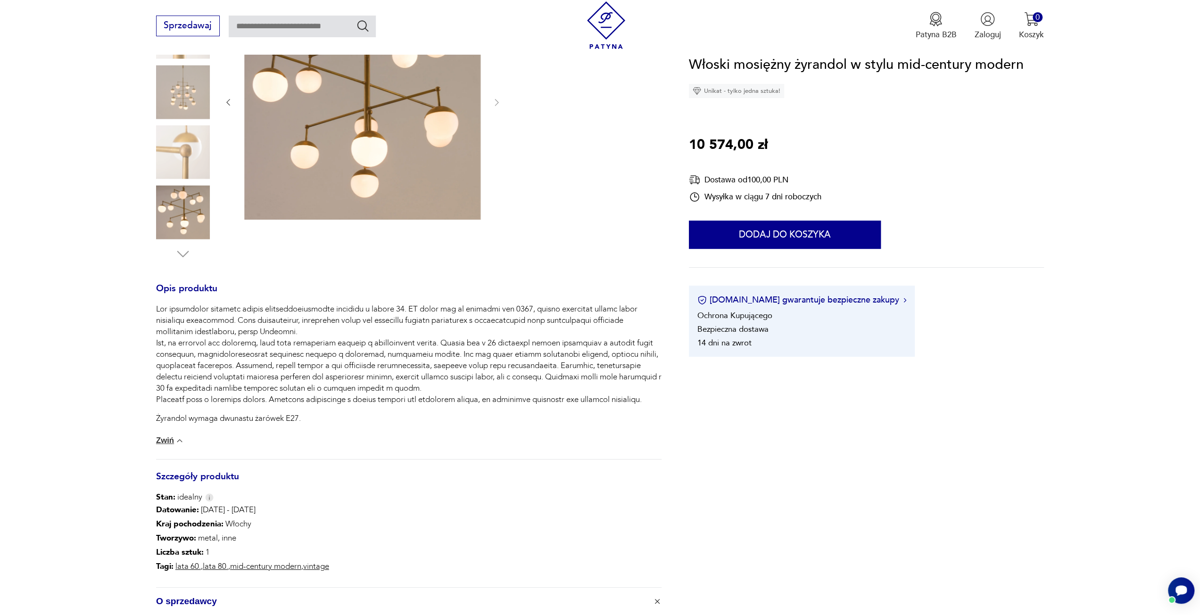
scroll to position [0, 0]
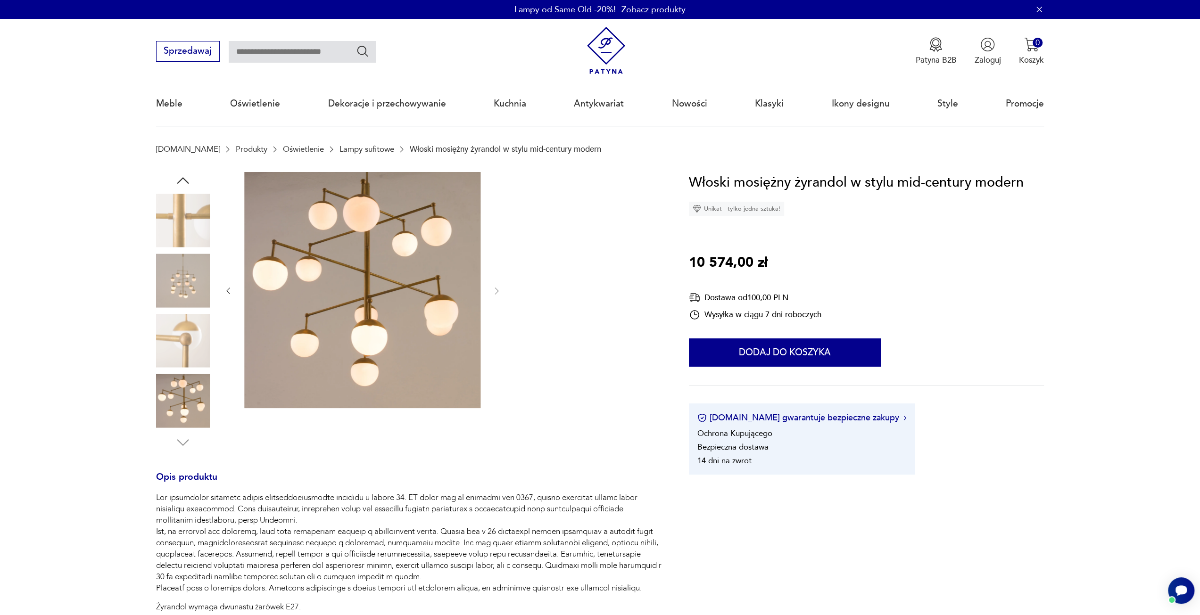
click at [179, 389] on img at bounding box center [183, 401] width 54 height 54
click at [195, 327] on img at bounding box center [183, 341] width 54 height 54
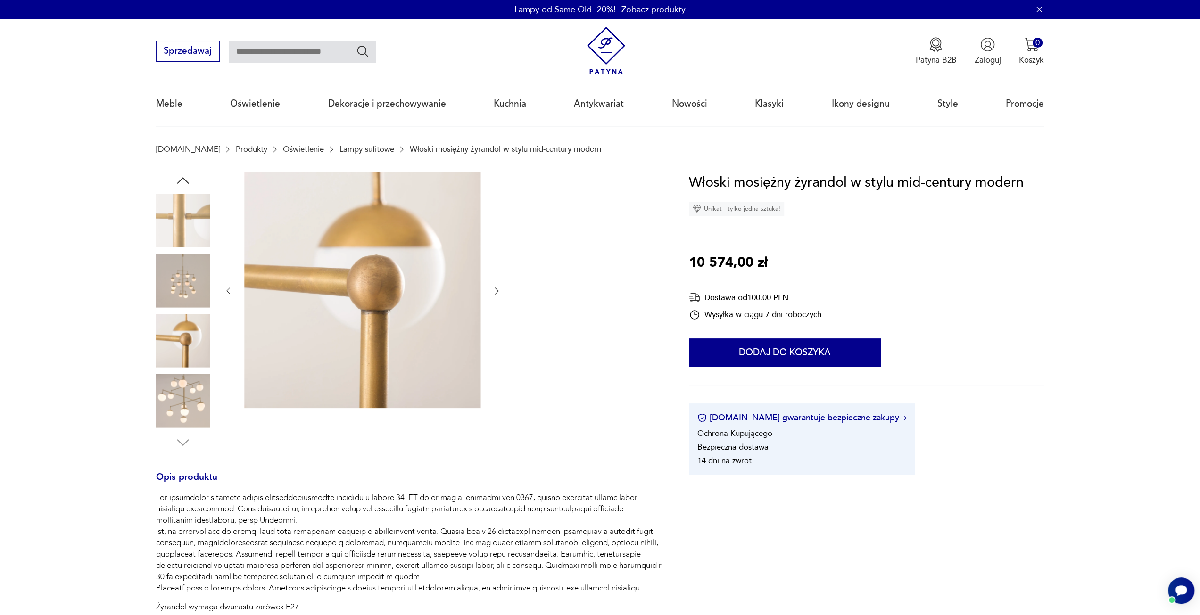
click at [184, 297] on img at bounding box center [183, 281] width 54 height 54
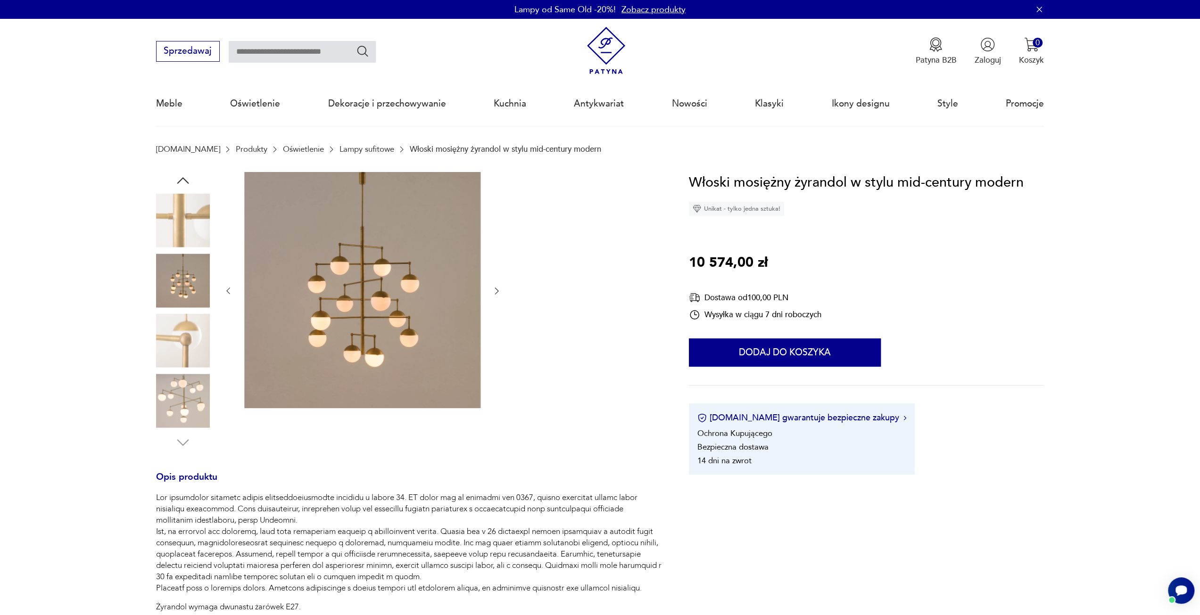
click at [495, 289] on icon "button" at bounding box center [496, 290] width 9 height 9
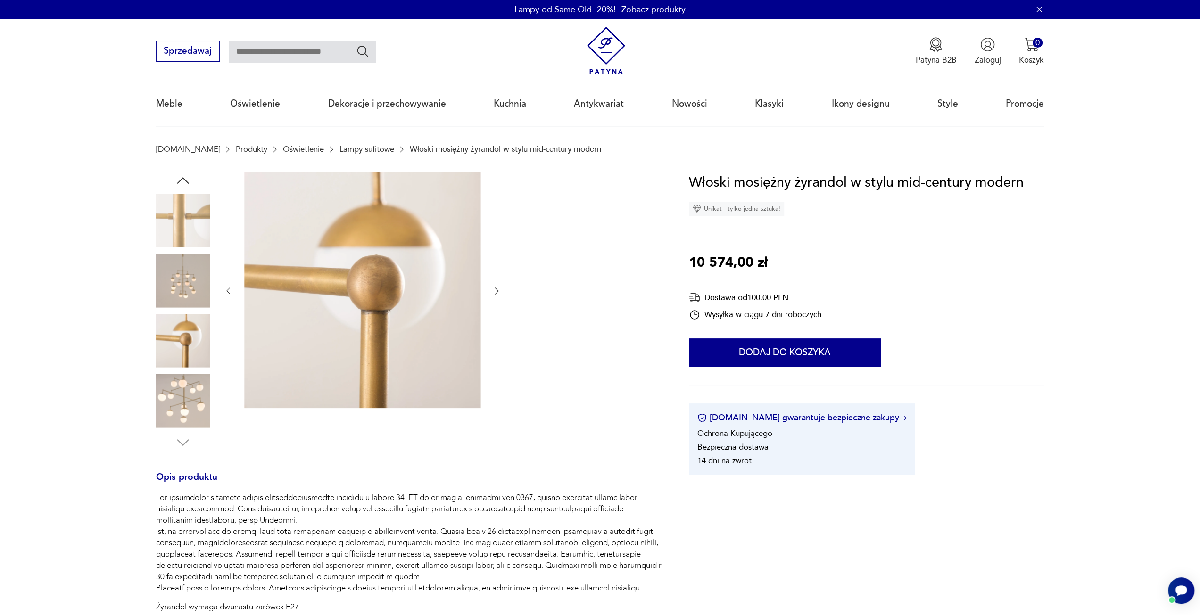
click at [495, 289] on icon "button" at bounding box center [496, 290] width 9 height 9
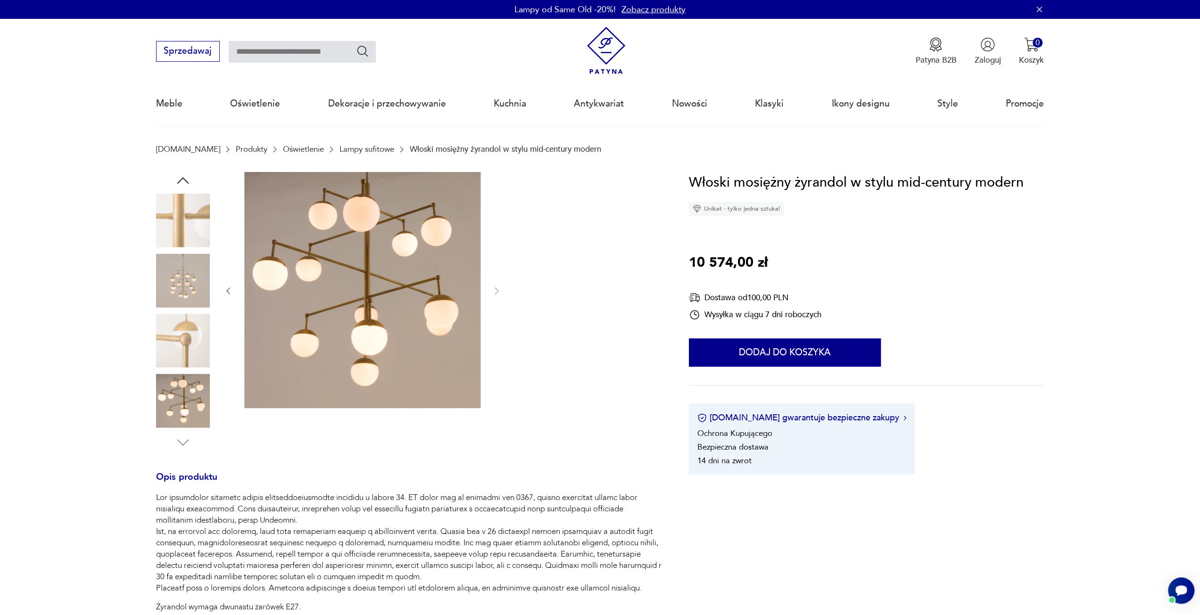
click at [231, 296] on icon "button" at bounding box center [227, 290] width 9 height 9
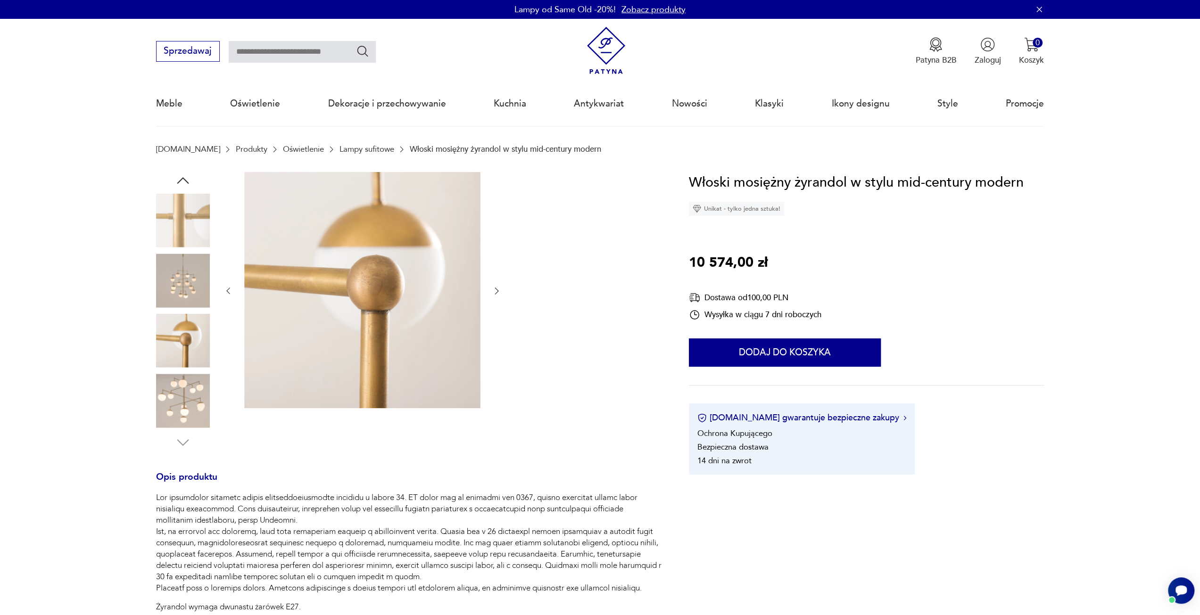
click at [231, 296] on icon "button" at bounding box center [227, 290] width 9 height 9
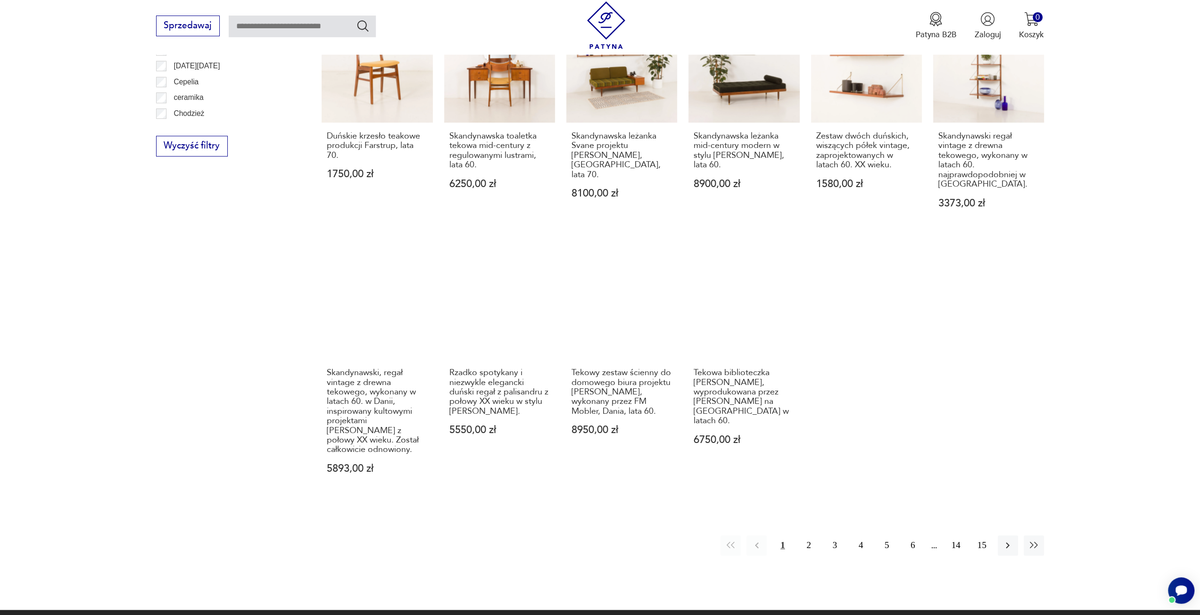
scroll to position [677, 0]
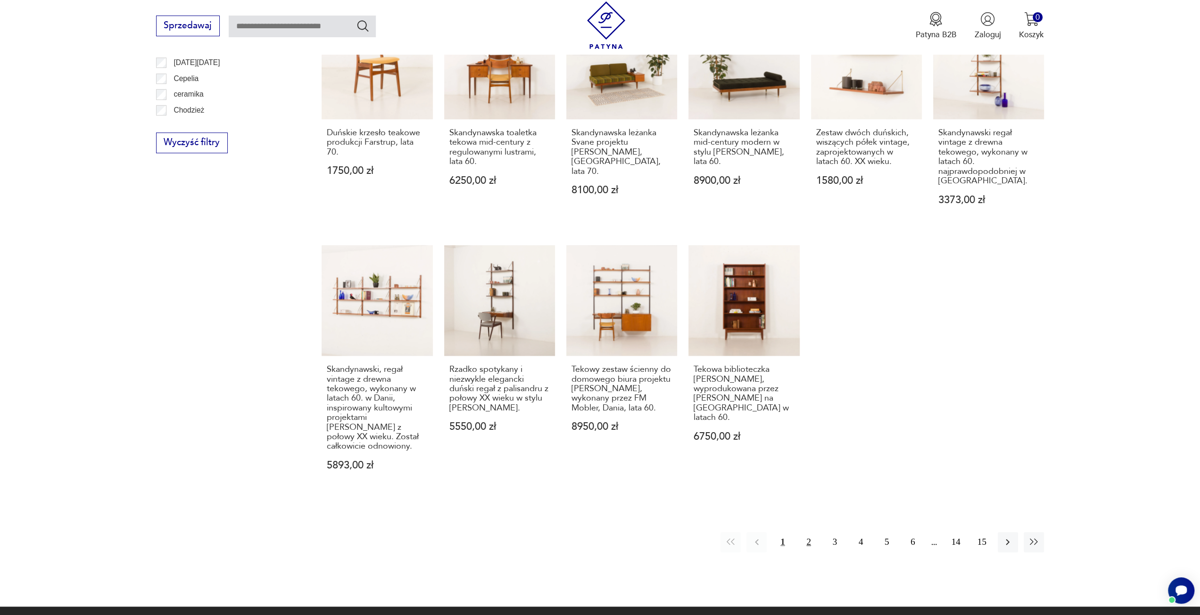
click at [812, 532] on button "2" at bounding box center [808, 542] width 20 height 20
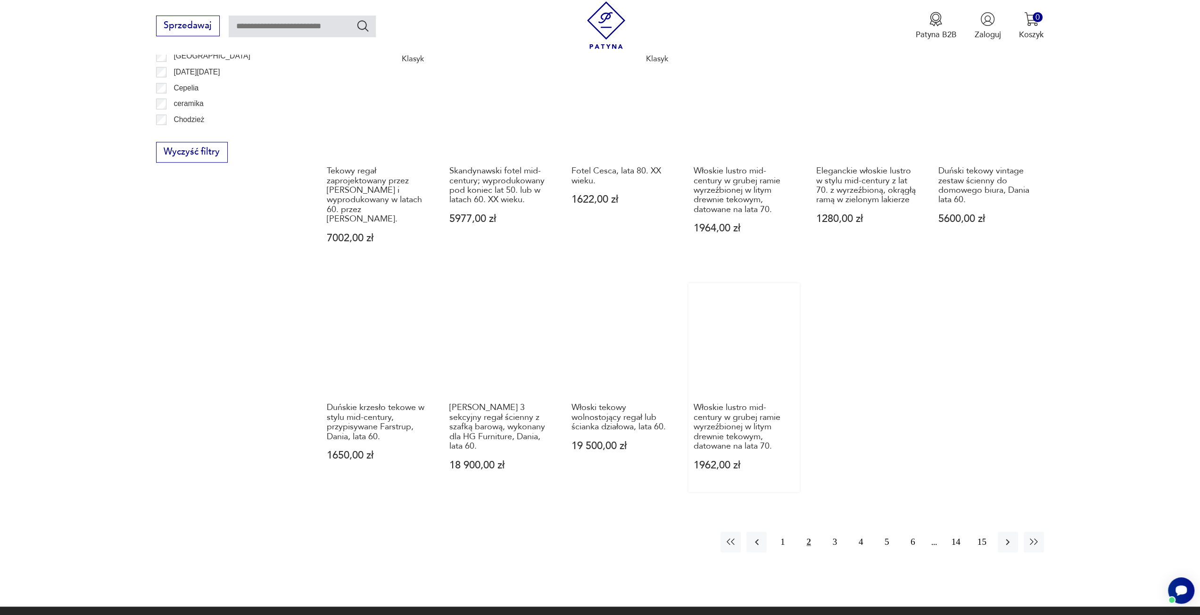
scroll to position [771, 0]
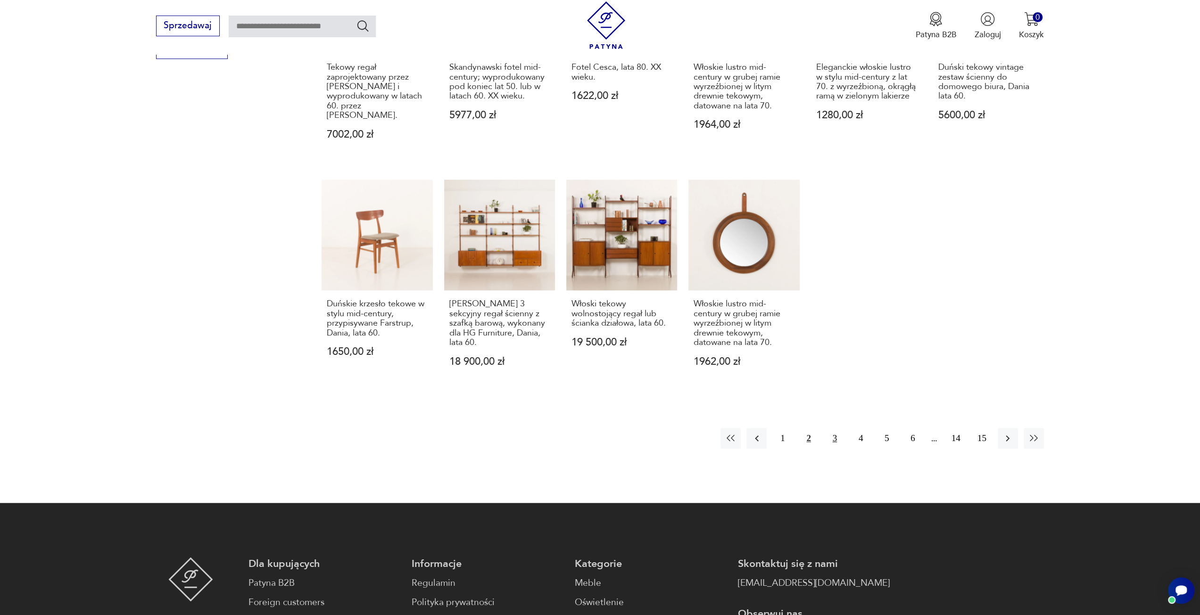
click at [831, 429] on button "3" at bounding box center [835, 438] width 20 height 20
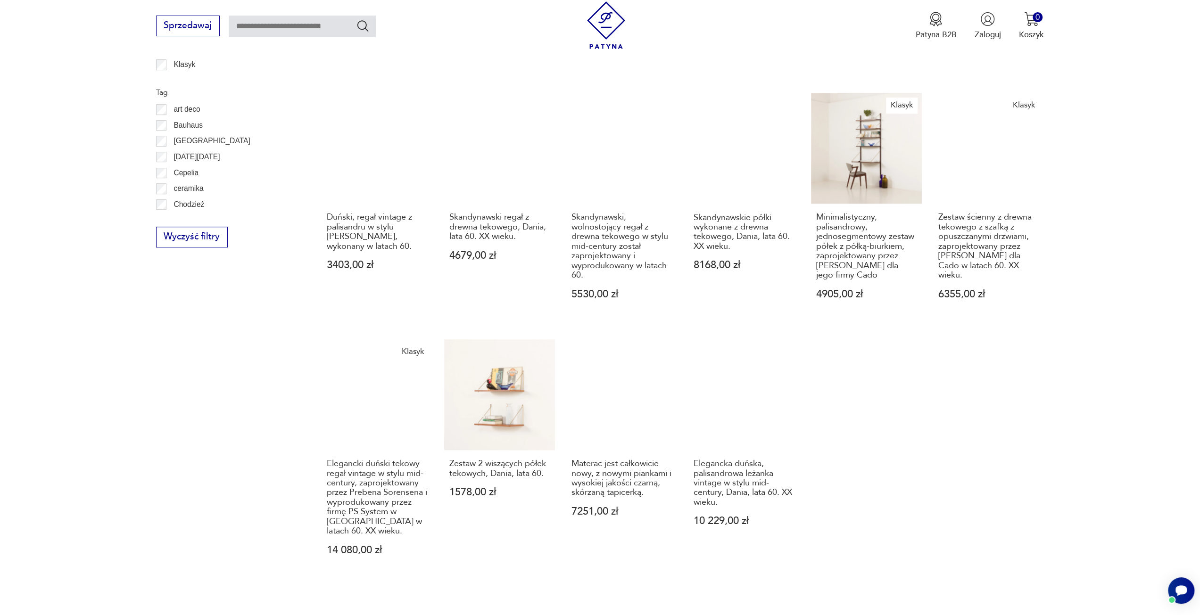
scroll to position [818, 0]
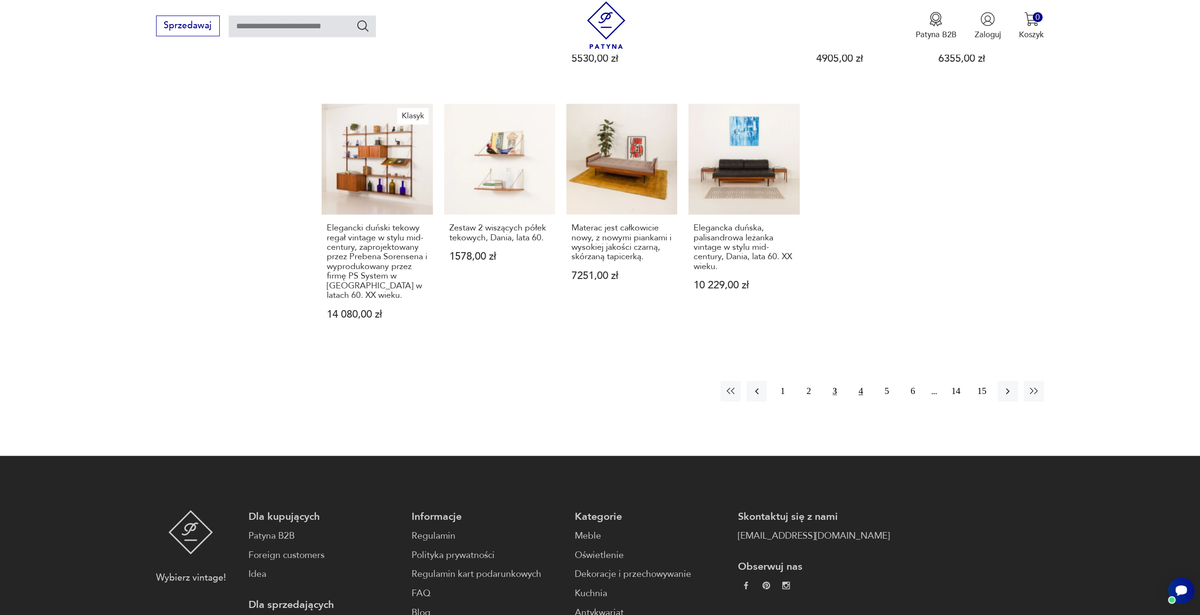
click at [855, 390] on button "4" at bounding box center [861, 391] width 20 height 20
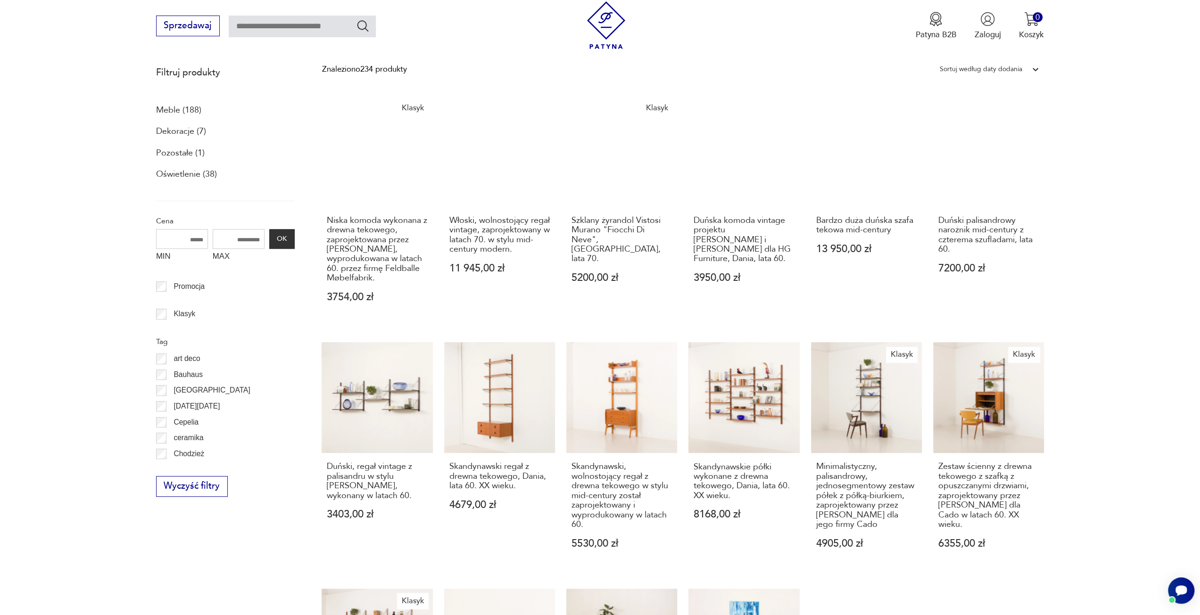
scroll to position [281, 0]
